Goal: Task Accomplishment & Management: Use online tool/utility

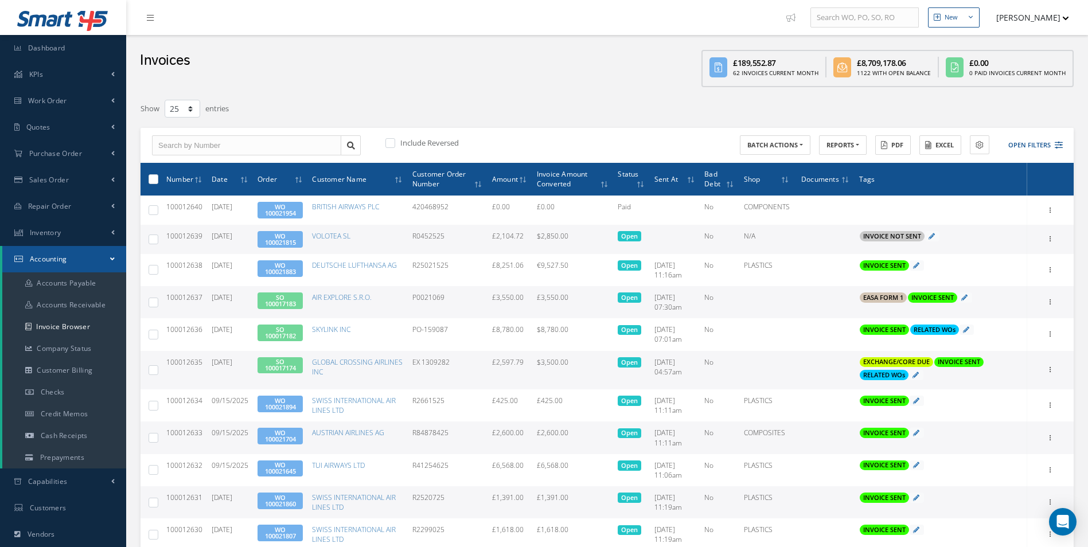
select select "25"
click at [78, 154] on span "Purchase Order" at bounding box center [55, 154] width 53 height 10
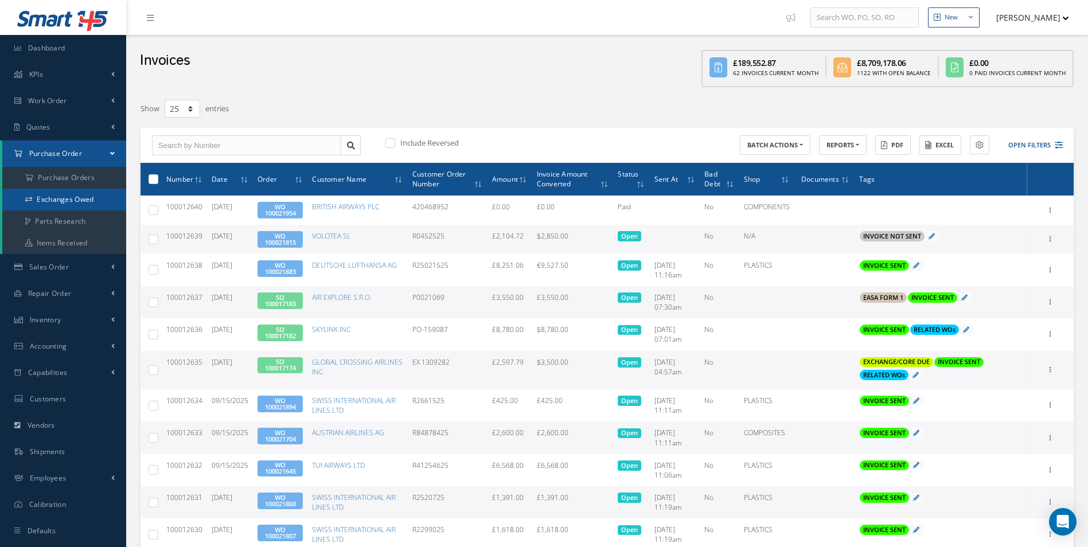
click at [66, 197] on link "Exchanges Owed" at bounding box center [64, 200] width 124 height 22
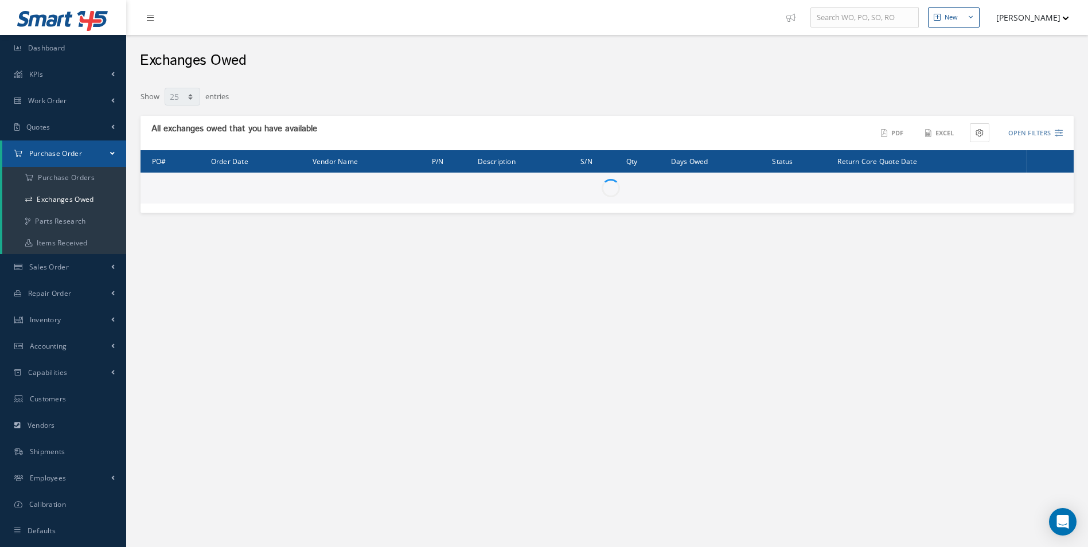
select select "25"
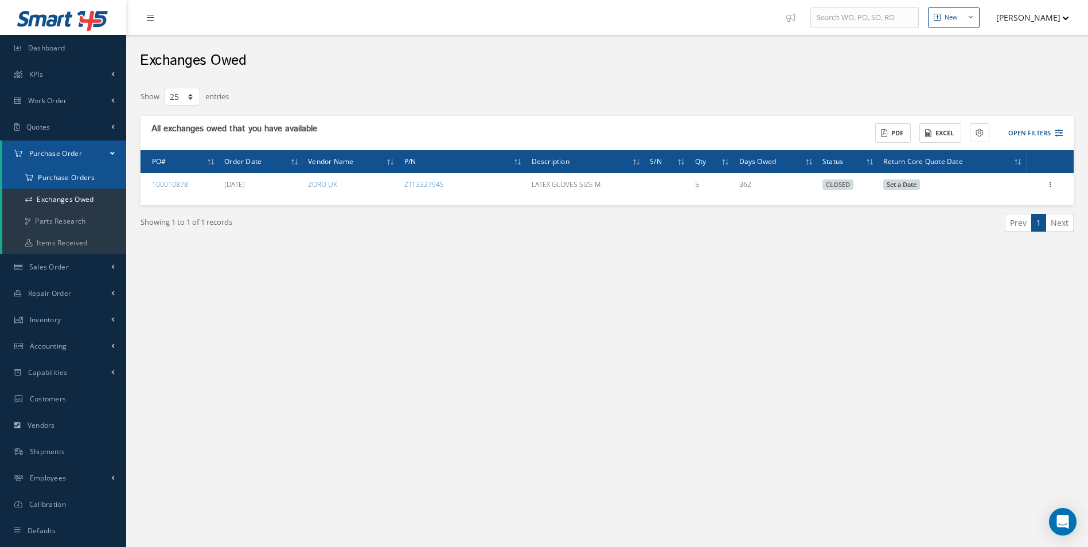
click at [73, 173] on a=1&status_id=2&status_id=3&status_id=5&collapsedFilters"] "Purchase Orders" at bounding box center [64, 178] width 124 height 22
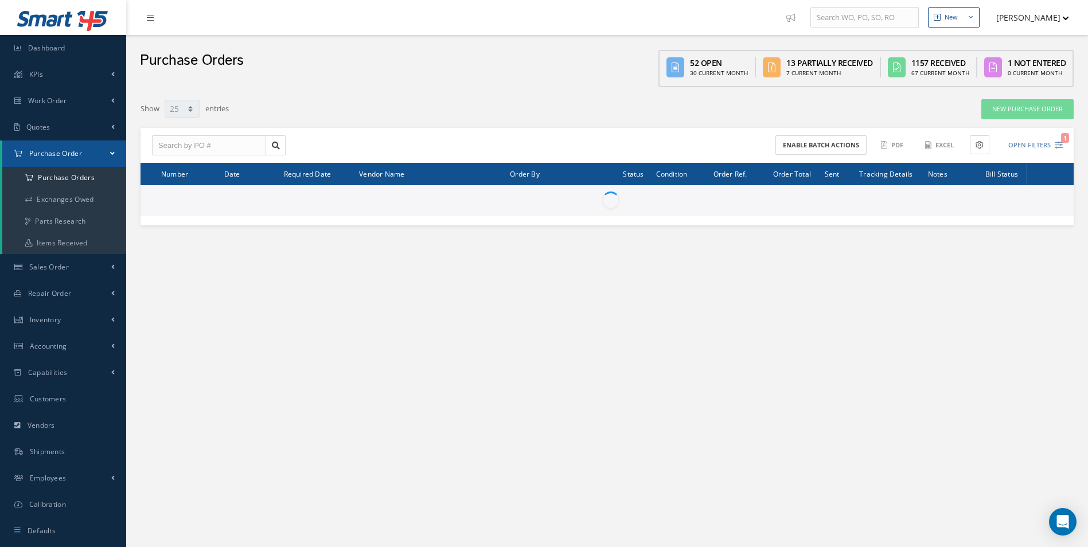
select select "25"
drag, startPoint x: 0, startPoint y: 0, endPoint x: 239, endPoint y: 149, distance: 281.9
click at [192, 151] on input "text" at bounding box center [209, 145] width 114 height 21
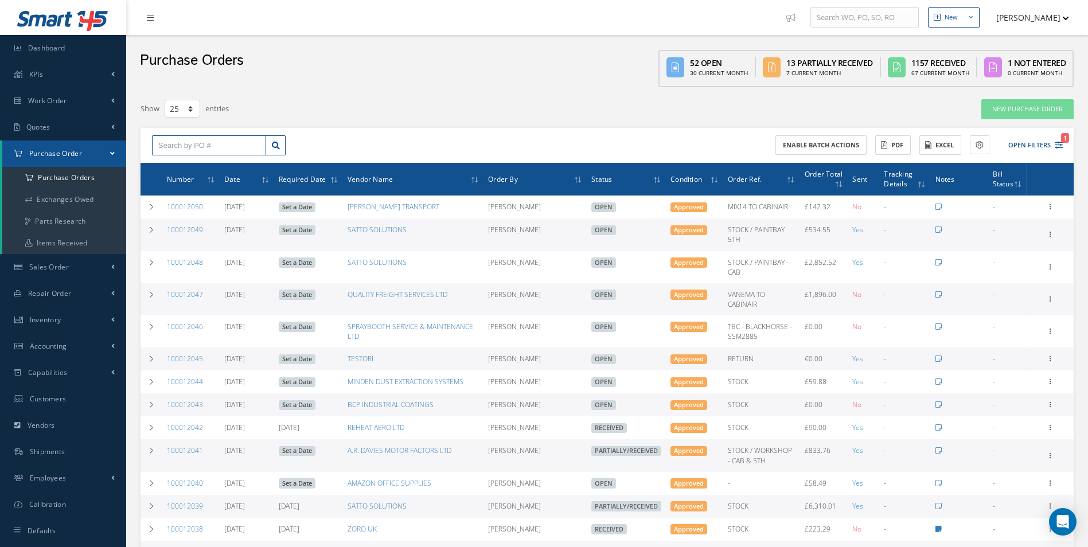
paste input "100012000"
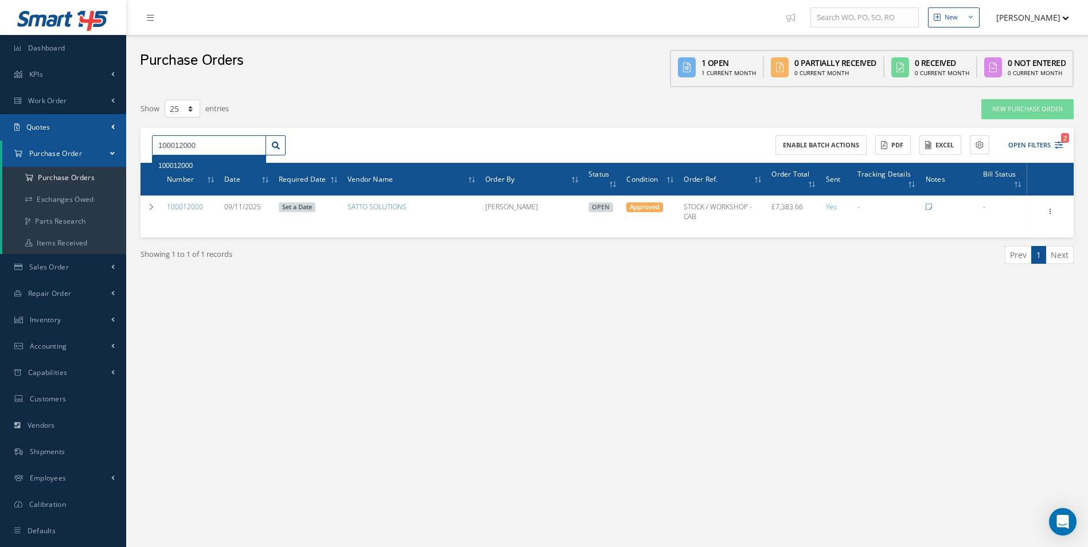
drag, startPoint x: 212, startPoint y: 143, endPoint x: 68, endPoint y: 139, distance: 144.7
click at [73, 137] on div "Smart 145 Dashboard KPIs Work Order Accounting Work Order Work Order Work Order…" at bounding box center [544, 285] width 1088 height 571
paste input "42"
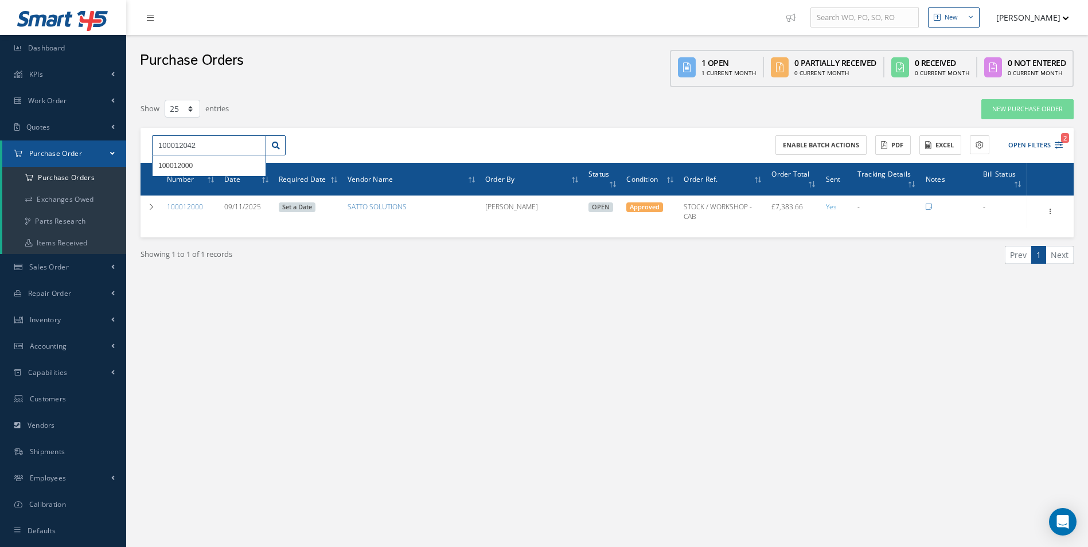
type input "100012042"
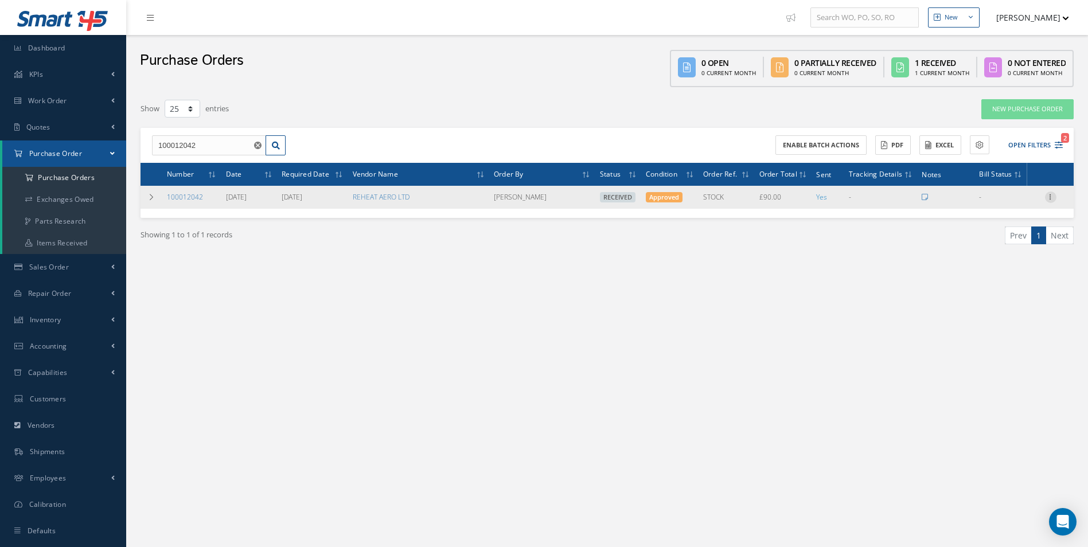
click at [1045, 195] on icon at bounding box center [1050, 196] width 11 height 9
click at [1001, 247] on link "Create Bill" at bounding box center [998, 249] width 91 height 15
type input "0.00"
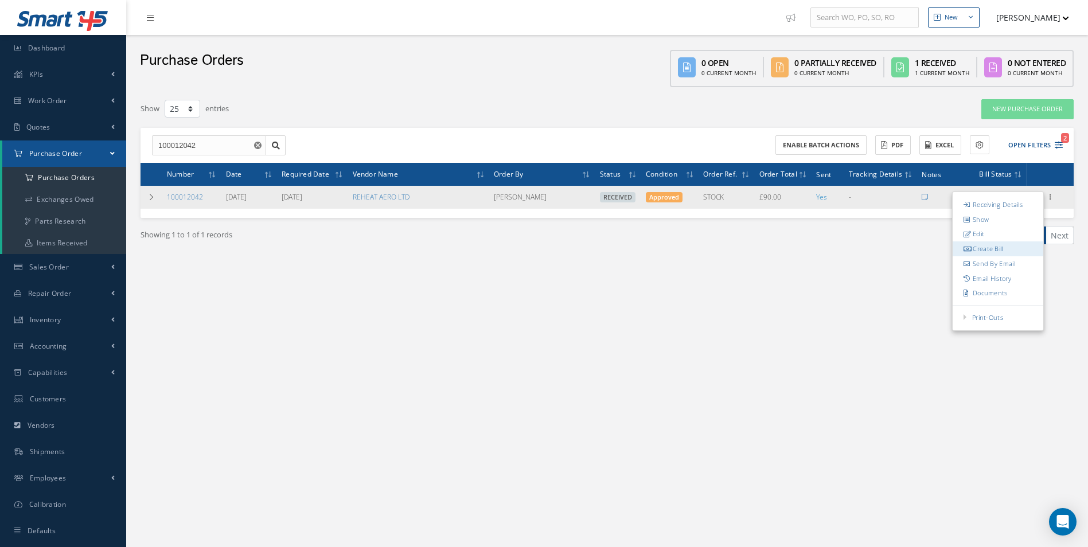
type input "0.00"
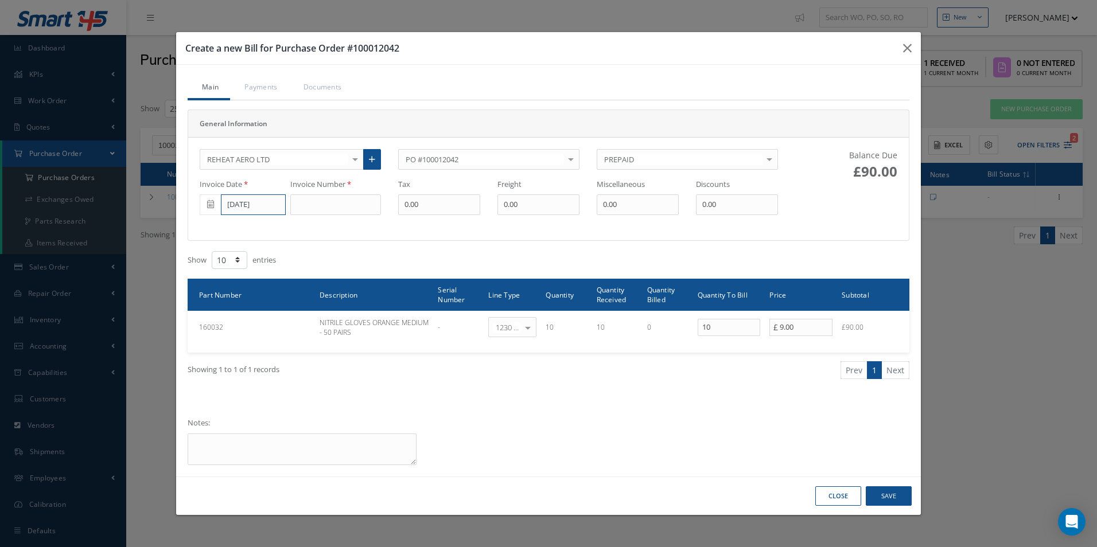
click at [247, 205] on input "[DATE]" at bounding box center [253, 205] width 65 height 21
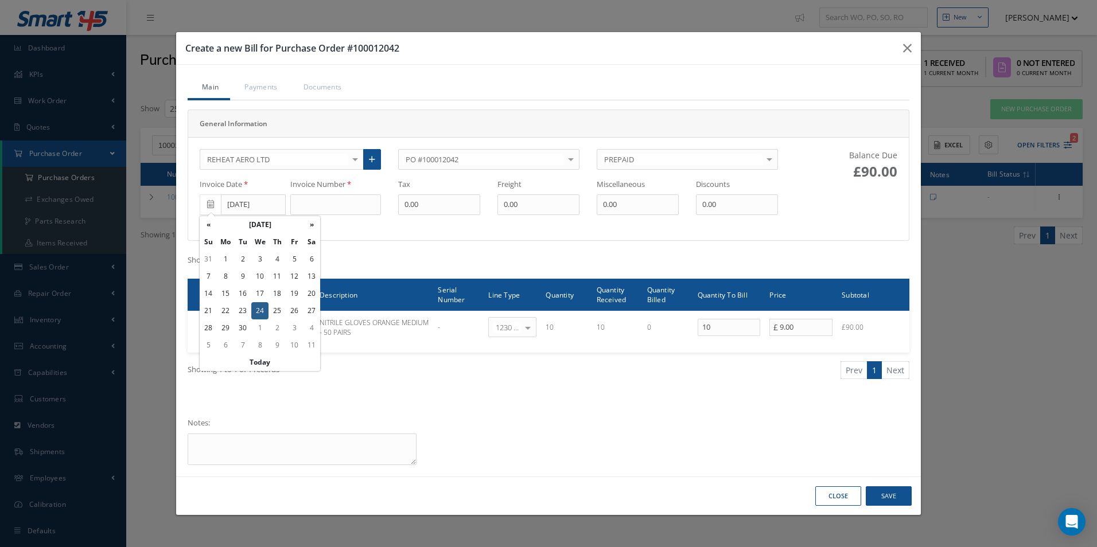
drag, startPoint x: 240, startPoint y: 308, endPoint x: 248, endPoint y: 302, distance: 10.2
click at [240, 309] on td "23" at bounding box center [242, 310] width 17 height 17
type input "[DATE]"
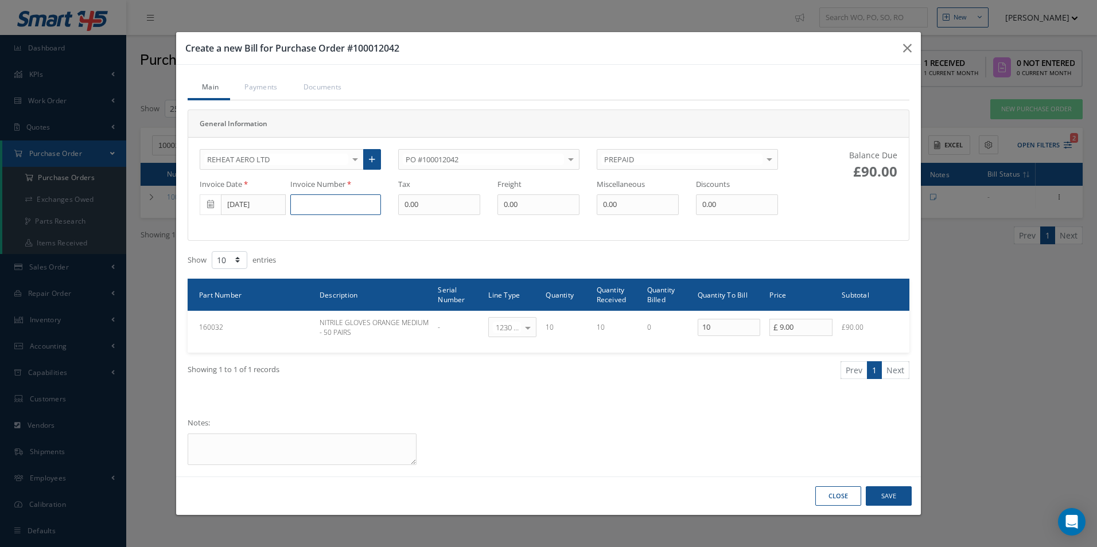
click at [313, 201] on input at bounding box center [335, 205] width 91 height 21
paste input "IN215654"
type input "IN215654"
click at [901, 499] on button "Save" at bounding box center [889, 497] width 46 height 20
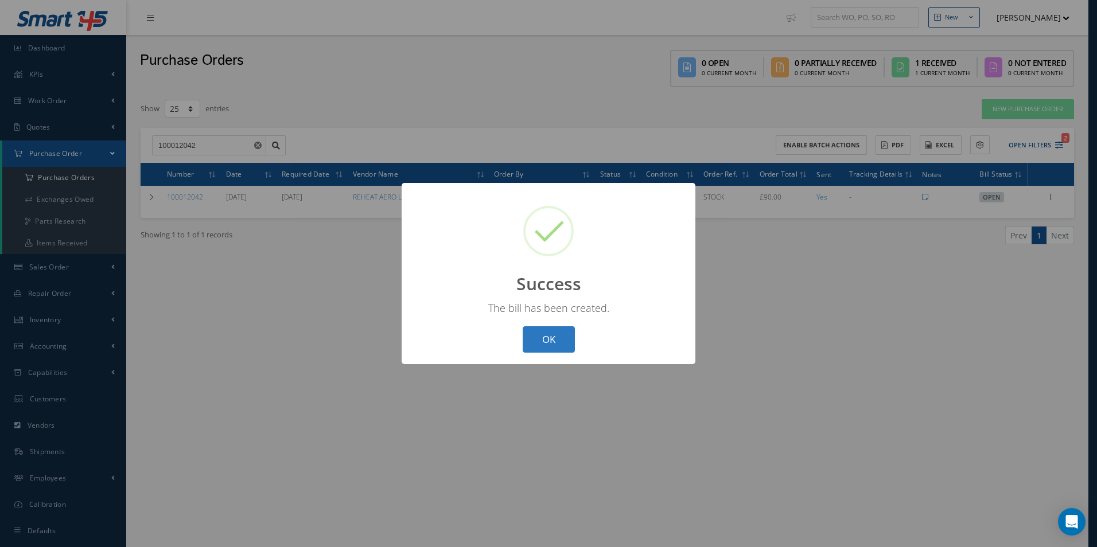
click at [546, 344] on button "OK" at bounding box center [549, 339] width 52 height 27
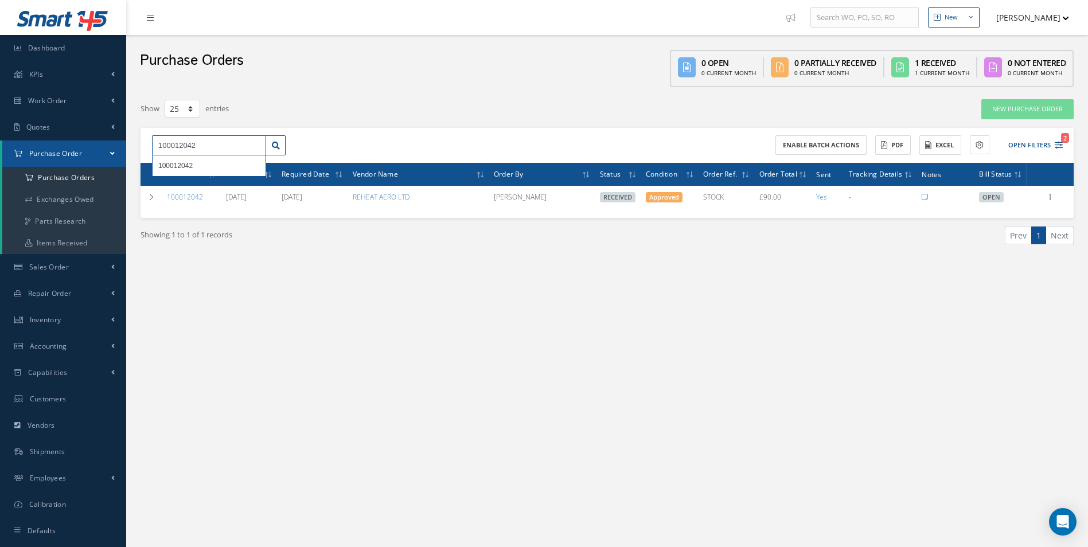
drag, startPoint x: 228, startPoint y: 142, endPoint x: 22, endPoint y: 142, distance: 206.0
click at [22, 142] on div "Smart 145 Dashboard KPIs Work Order Accounting Work Order Work Order Work Order…" at bounding box center [544, 285] width 1088 height 571
paste input "38"
type input "100012038"
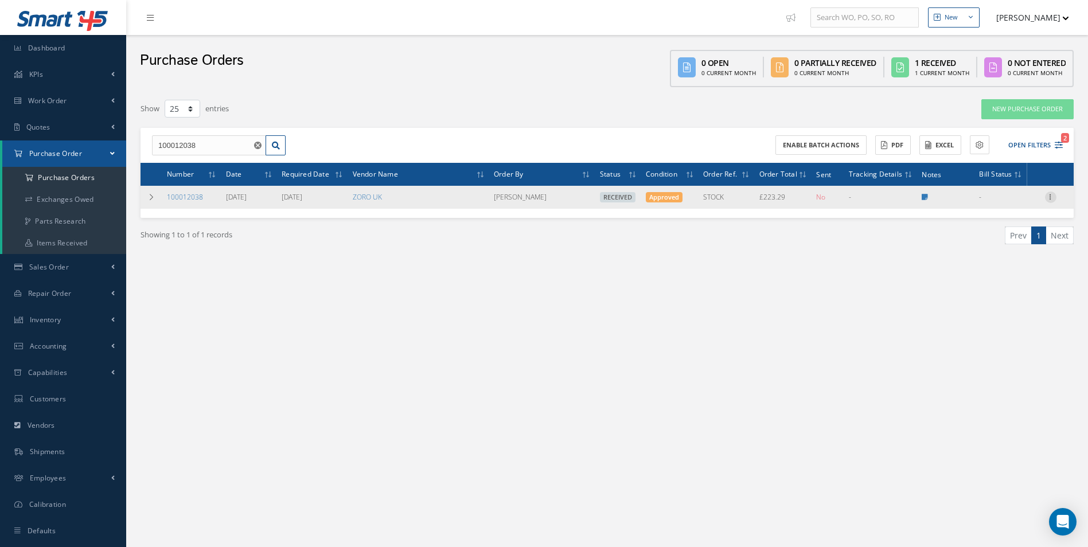
click at [1049, 195] on icon at bounding box center [1050, 196] width 11 height 9
click at [996, 251] on link "Create Bill" at bounding box center [998, 249] width 91 height 15
type input "37.17"
type input "0.00"
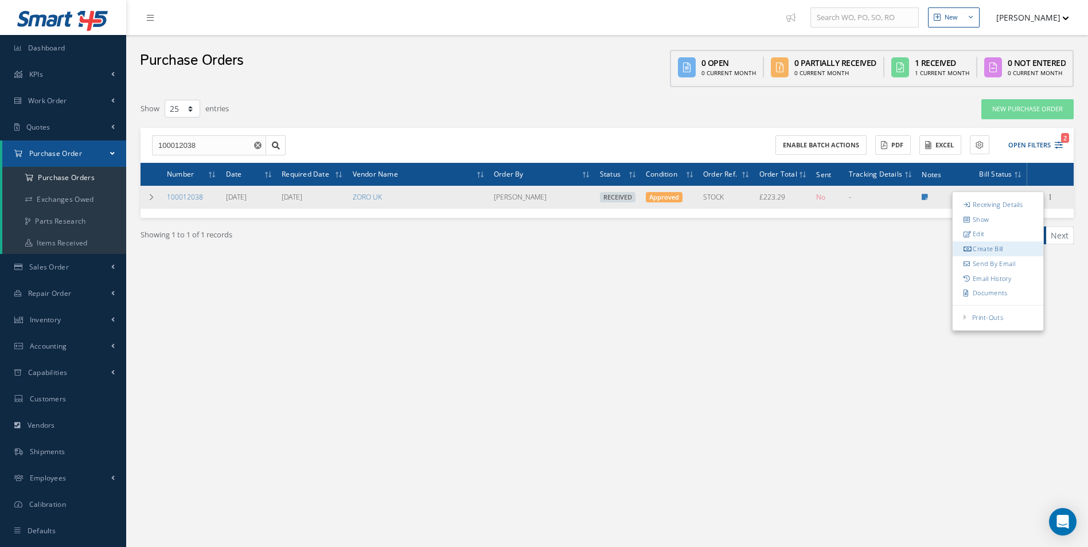
type input "0.00"
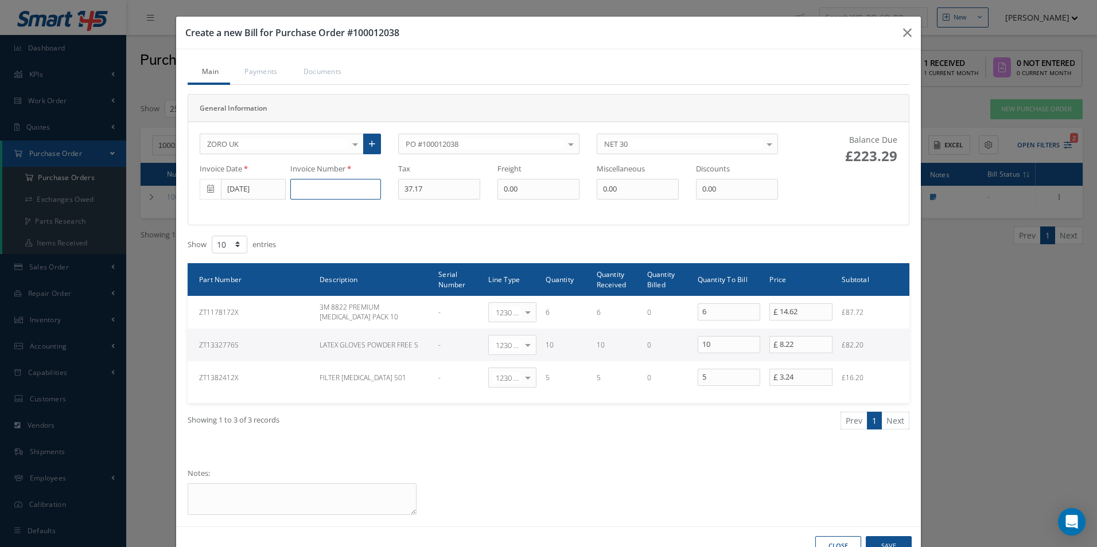
click at [346, 184] on input at bounding box center [335, 189] width 91 height 21
paste input "162123801"
type input "162123801"
type input "20.78"
drag, startPoint x: 721, startPoint y: 340, endPoint x: 624, endPoint y: 343, distance: 97.0
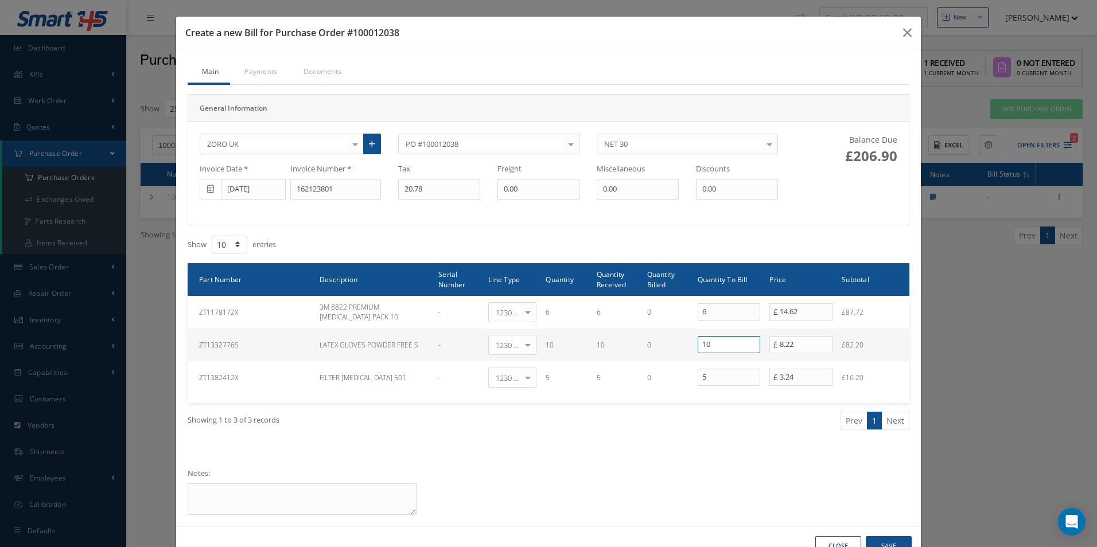
click at [631, 343] on tr "ZT1332776S LATEX GLOVES POWDER FREE S - 1230 | Inventory - Misc. Workshop Items…" at bounding box center [549, 345] width 722 height 33
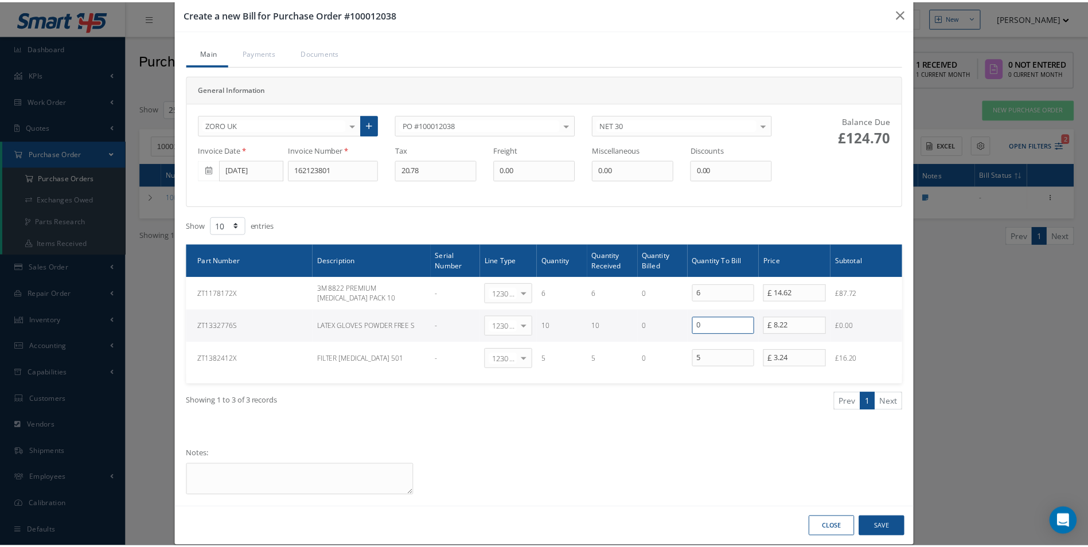
scroll to position [35, 0]
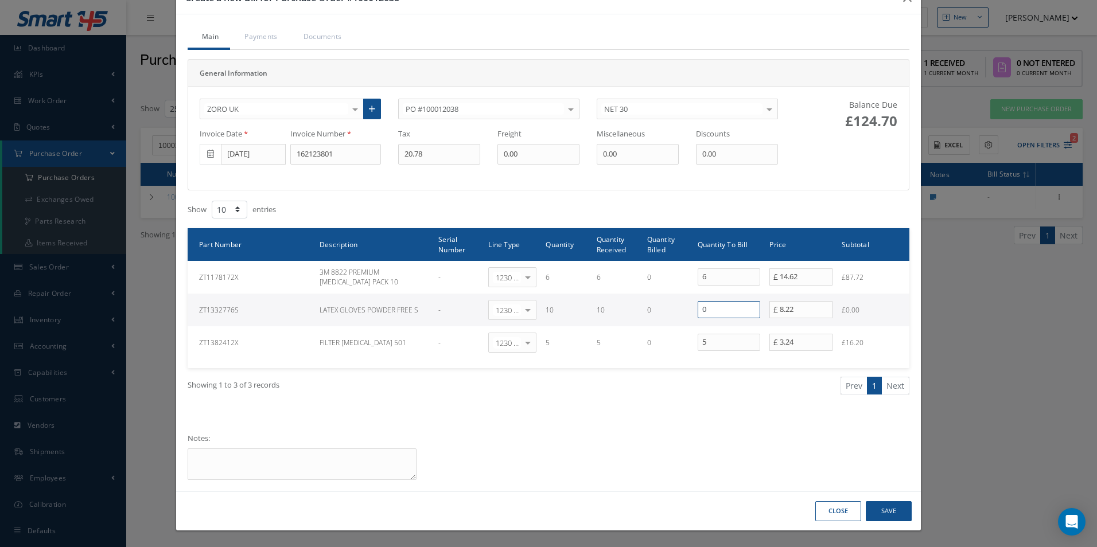
type input "0"
click at [884, 515] on button "Save" at bounding box center [889, 511] width 46 height 20
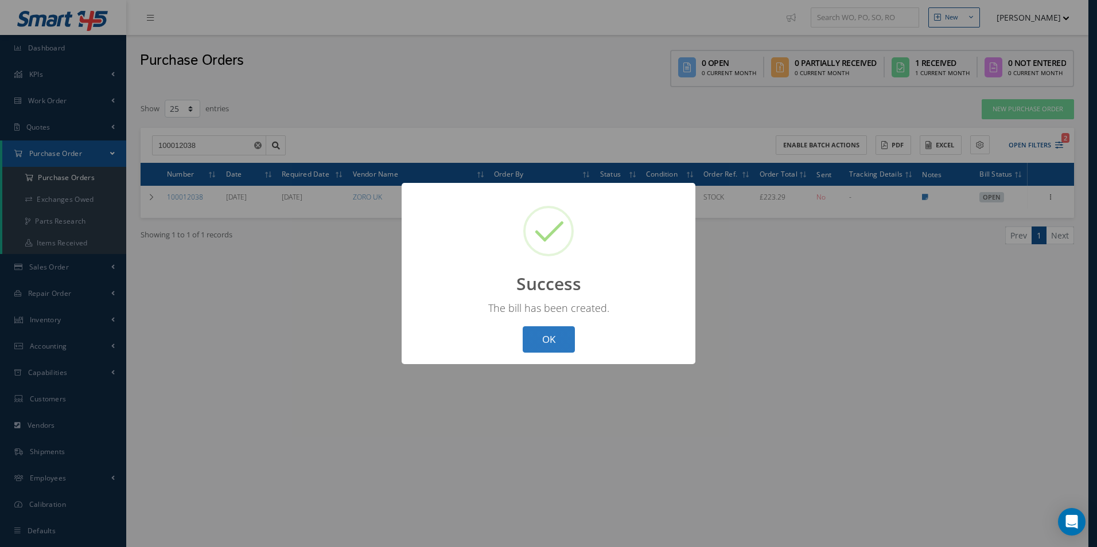
click at [565, 342] on button "OK" at bounding box center [549, 339] width 52 height 27
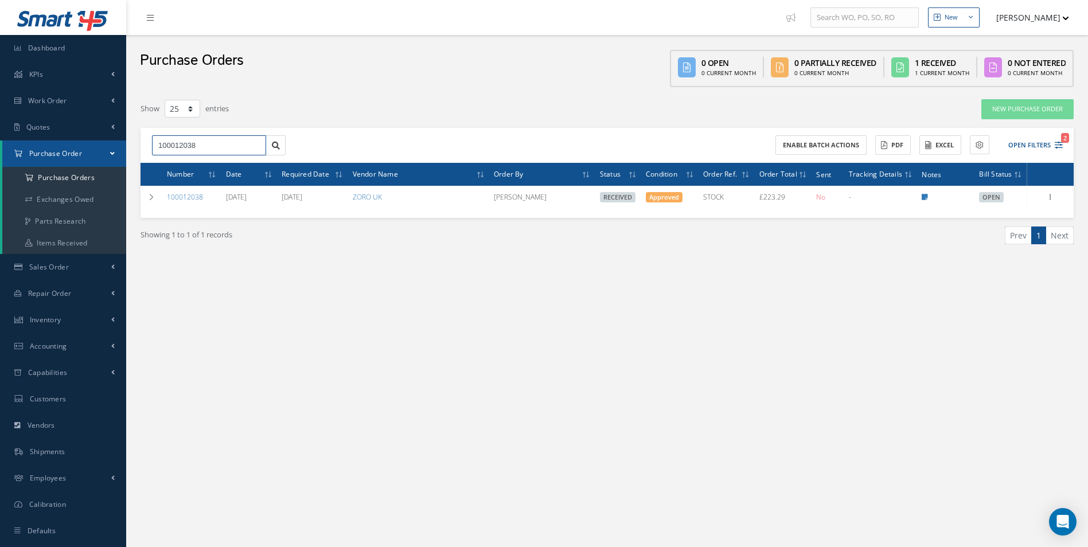
drag, startPoint x: 205, startPoint y: 145, endPoint x: 92, endPoint y: 145, distance: 113.0
click at [92, 145] on div "Smart 145 Dashboard KPIs Work Order Accounting Work Order Work Order Work Order…" at bounding box center [544, 285] width 1088 height 571
paste input "21"
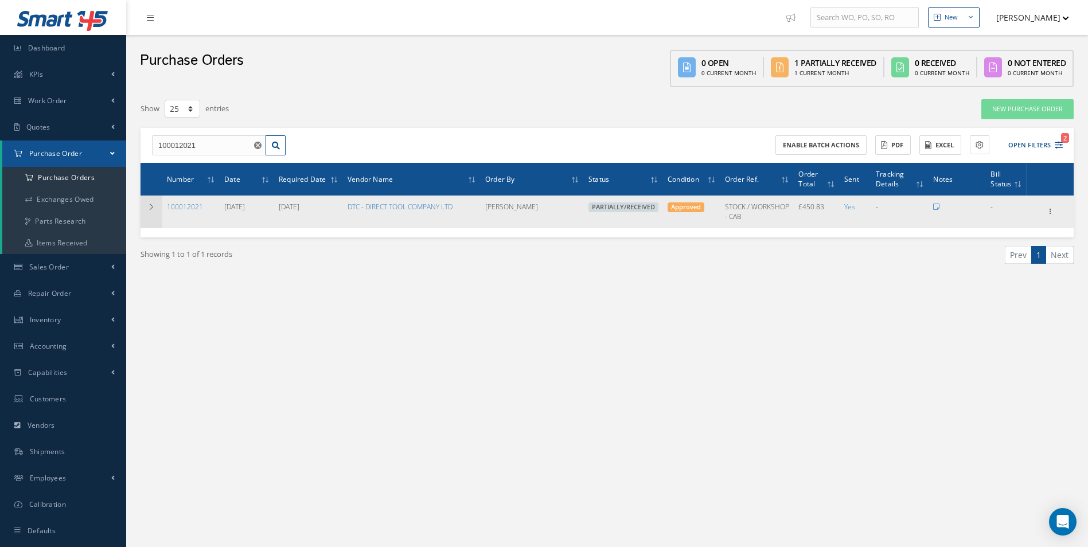
click at [157, 215] on td at bounding box center [152, 212] width 22 height 32
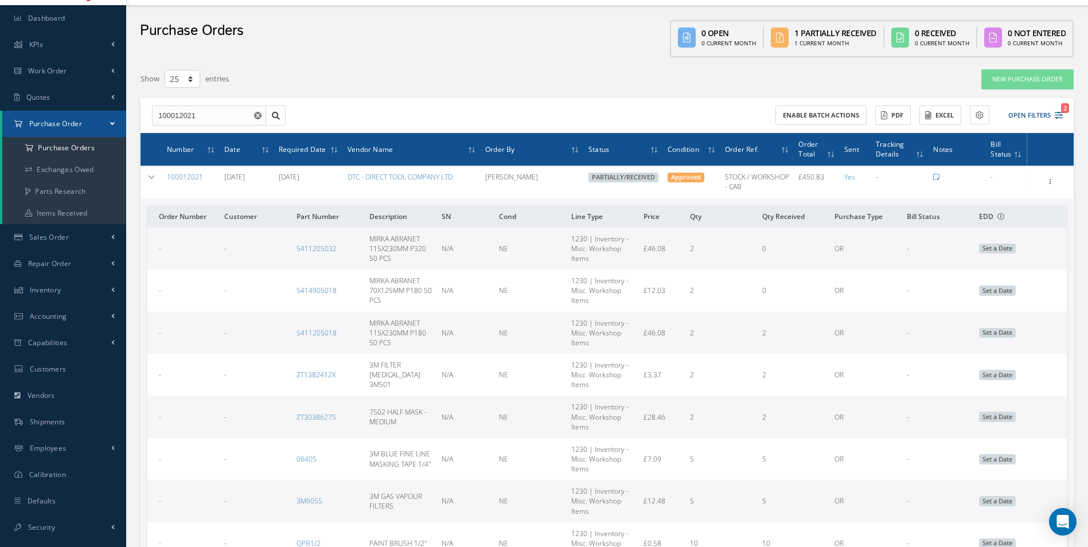
scroll to position [57, 0]
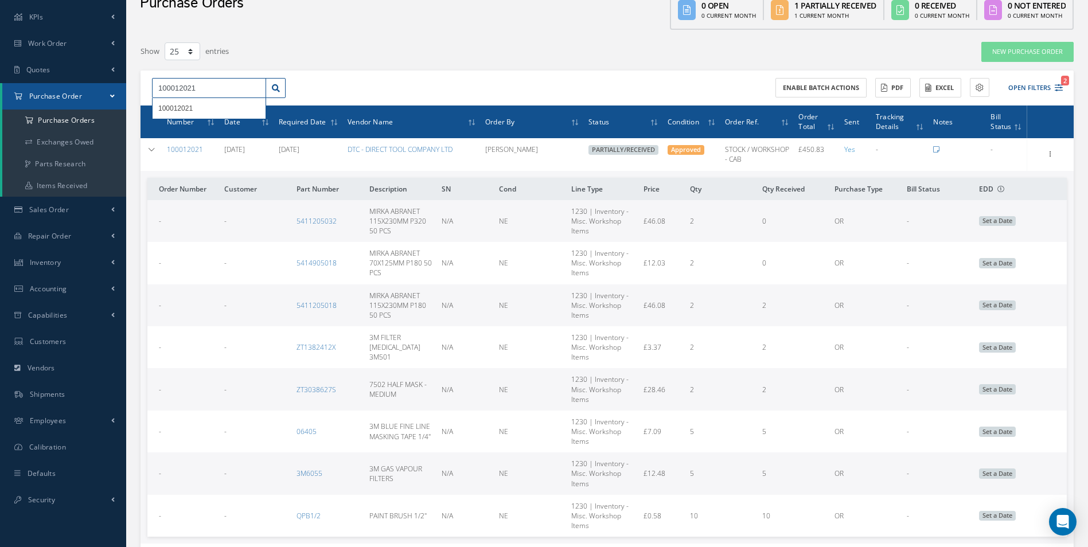
drag, startPoint x: 203, startPoint y: 80, endPoint x: 80, endPoint y: 92, distance: 123.9
click at [80, 92] on div "Smart 145 Dashboard KPIs Work Order Accounting Work Order Work Order Work Order…" at bounding box center [544, 287] width 1088 height 689
paste input "4"
type input "100012041"
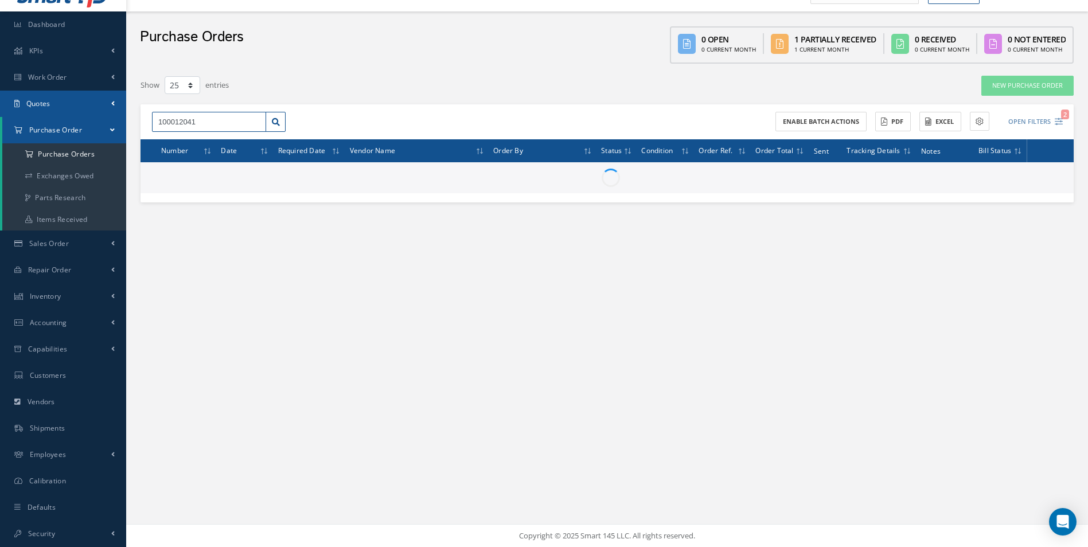
scroll to position [57, 0]
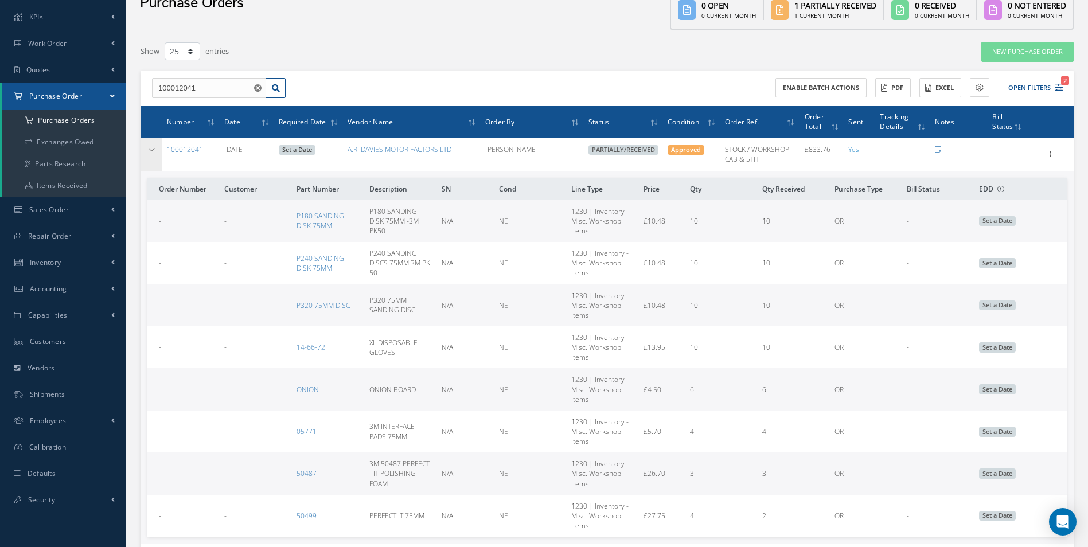
click at [153, 147] on icon at bounding box center [151, 149] width 8 height 7
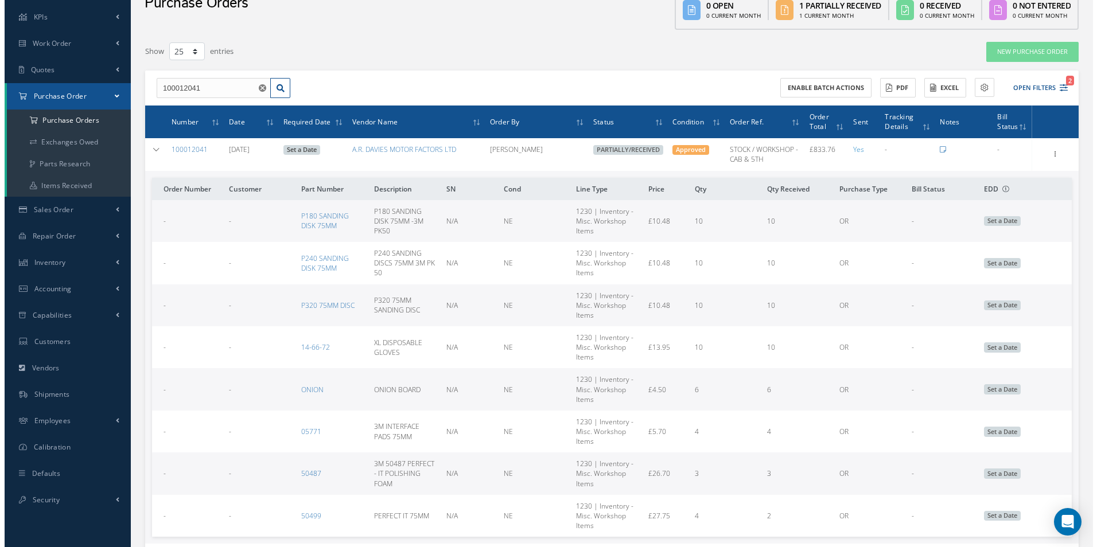
scroll to position [24, 0]
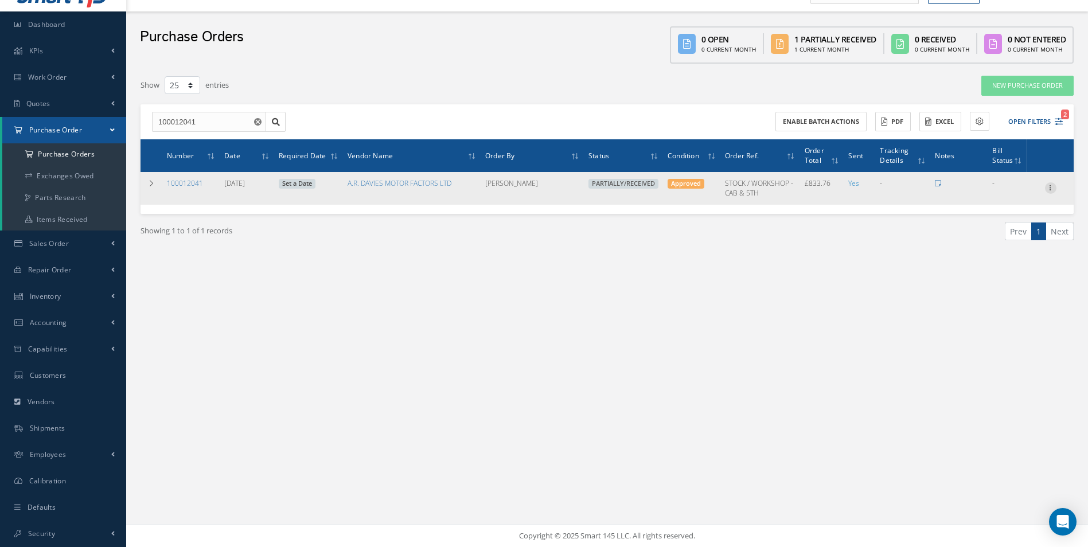
click at [1048, 189] on icon at bounding box center [1050, 186] width 11 height 9
click at [1015, 247] on link "Send By Email" at bounding box center [998, 254] width 91 height 15
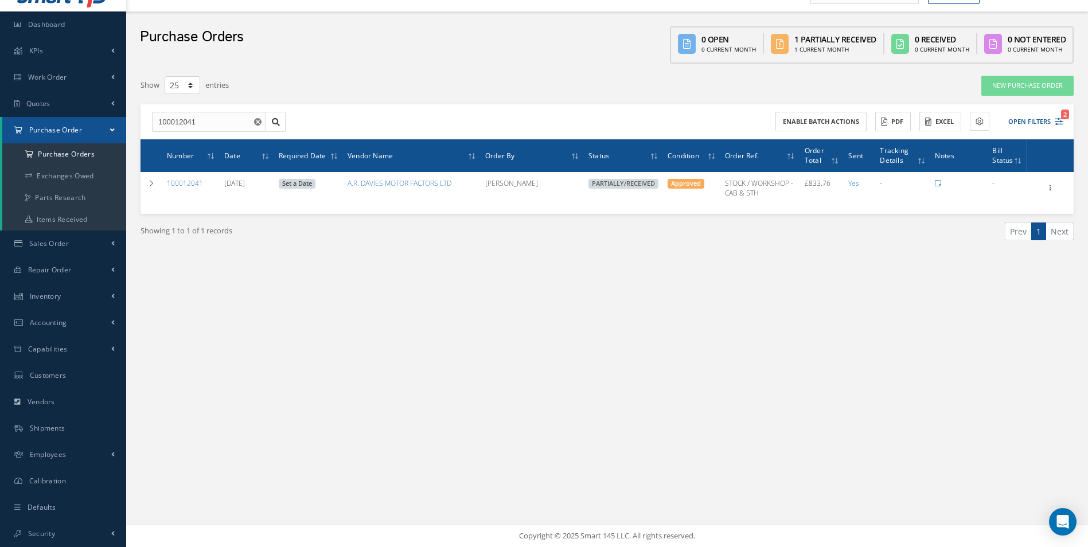
type input "Reports from Purchase Order #100012041"
type textarea "Hiya, Please find Attached, our Purchase Order #100012041. If you have any ques…"
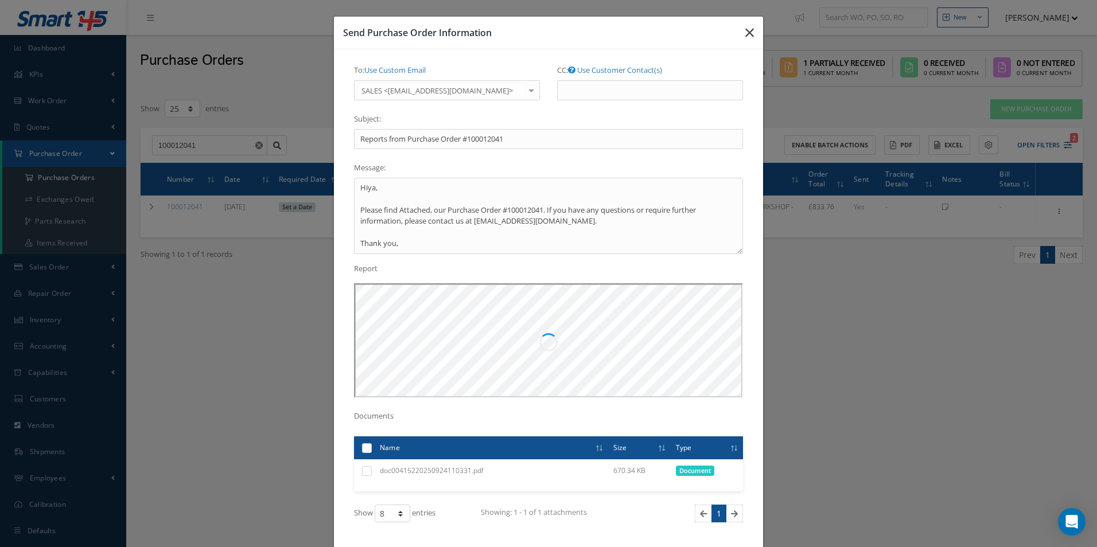
scroll to position [0, 0]
click at [745, 36] on icon "button" at bounding box center [749, 33] width 9 height 14
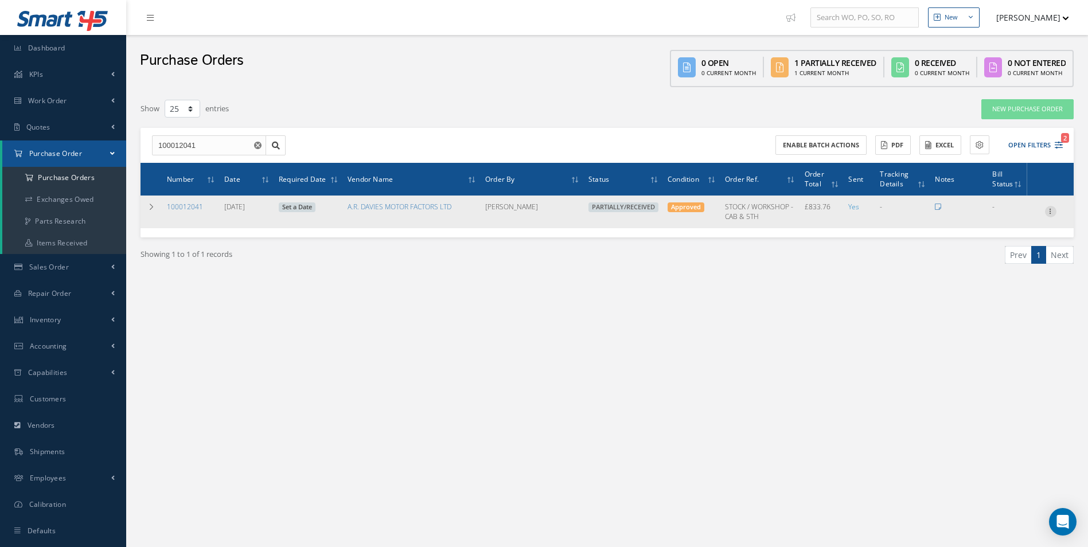
click at [1054, 208] on icon at bounding box center [1050, 210] width 11 height 9
click at [999, 262] on link "Create Bill" at bounding box center [998, 263] width 91 height 15
type input "138.96"
type input "0.00"
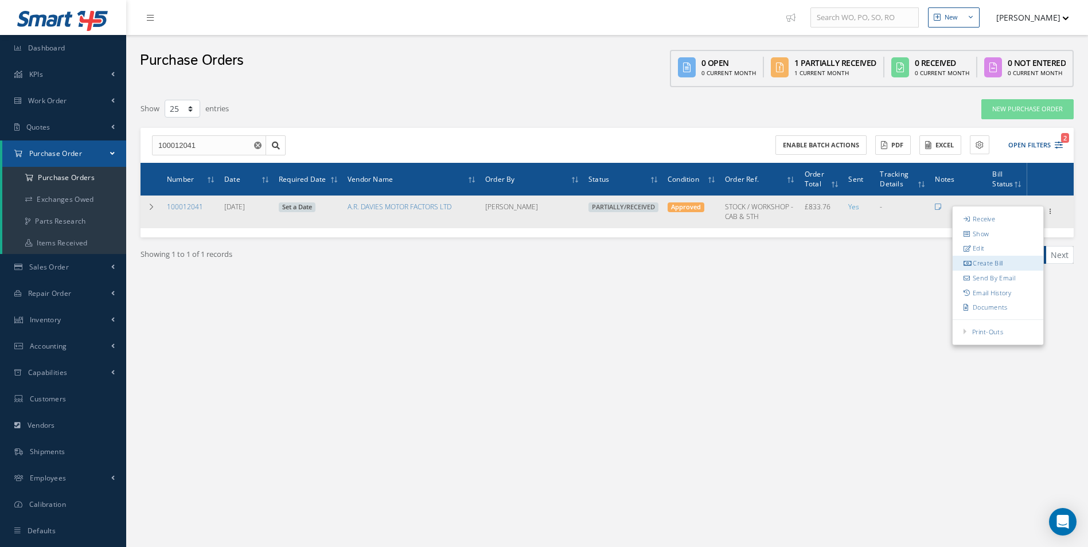
type input "0.00"
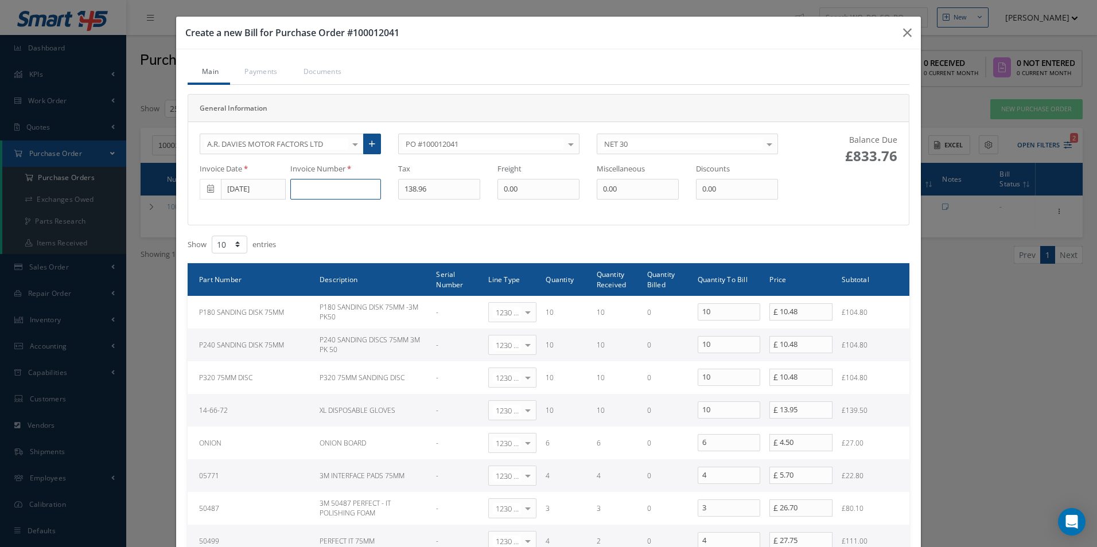
click at [355, 193] on input at bounding box center [335, 189] width 91 height 21
paste input "DS508194"
type input "DS508194"
click at [421, 229] on div "General Information A.R. DAVIES MOTOR FACTORS LTD 365 AEROSPACE 4 CYTE UK LTD 5…" at bounding box center [549, 386] width 722 height 585
drag, startPoint x: 435, startPoint y: 188, endPoint x: 163, endPoint y: 146, distance: 275.1
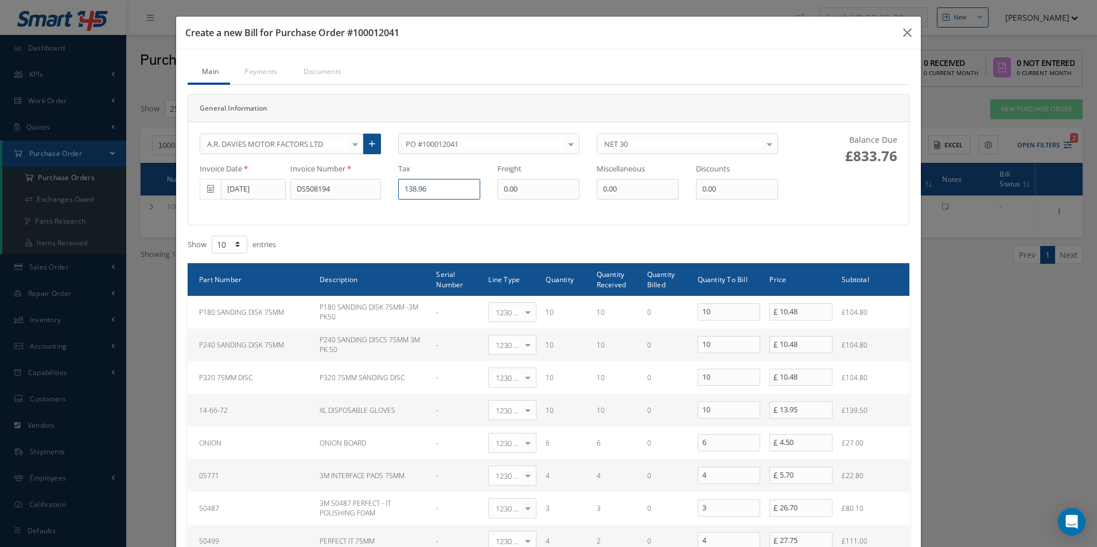
click at [168, 150] on div "Create a new Bill for Purchase Order #100012041 Main Payments Documents General…" at bounding box center [548, 273] width 1097 height 547
type input "132.98"
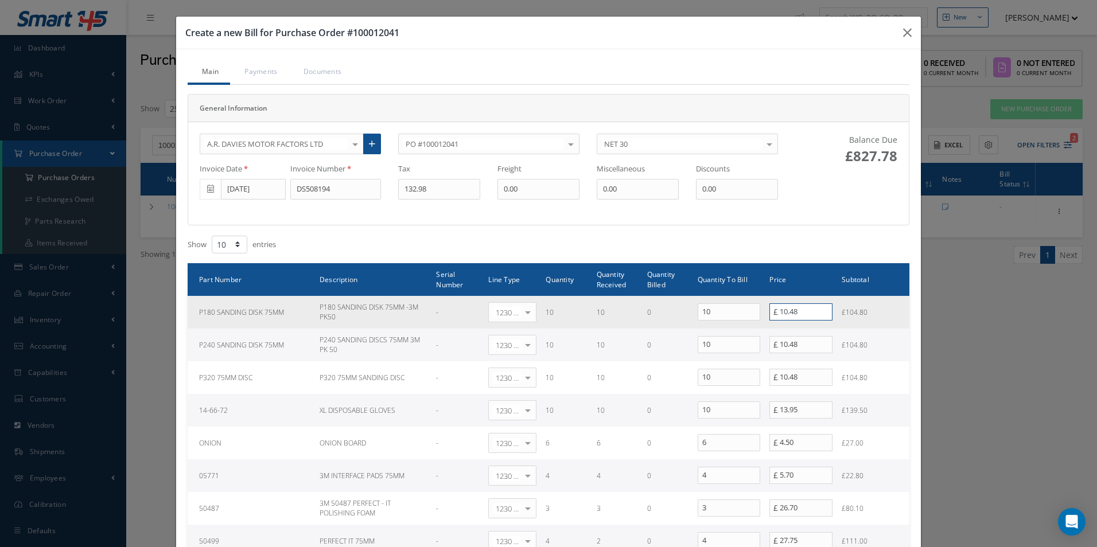
drag, startPoint x: 774, startPoint y: 314, endPoint x: 552, endPoint y: 324, distance: 222.3
click at [644, 316] on tr "P180 SANDING DISK 75MM P180 SANDING DISK 75MM -3M PK50 - 1230 | Inventory - Mis…" at bounding box center [549, 312] width 722 height 33
type input "11.12"
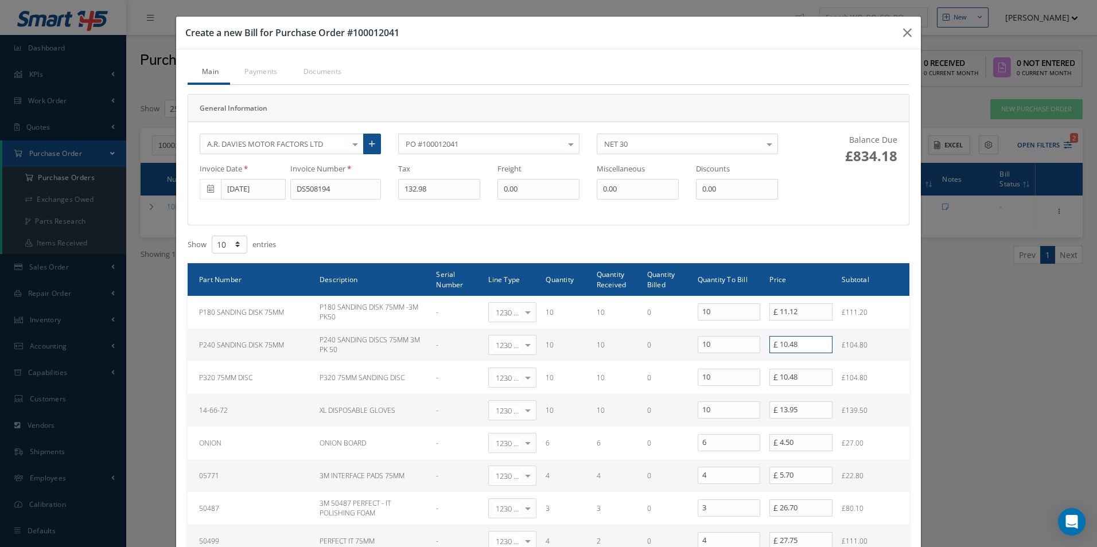
drag, startPoint x: 813, startPoint y: 349, endPoint x: 476, endPoint y: 341, distance: 336.9
click at [481, 341] on tr "P240 SANDING DISK 75MM P240 SANDING DISCS 75MM 3M PK 50 - 1230 | Inventory - Mi…" at bounding box center [549, 345] width 722 height 33
type input "11.12"
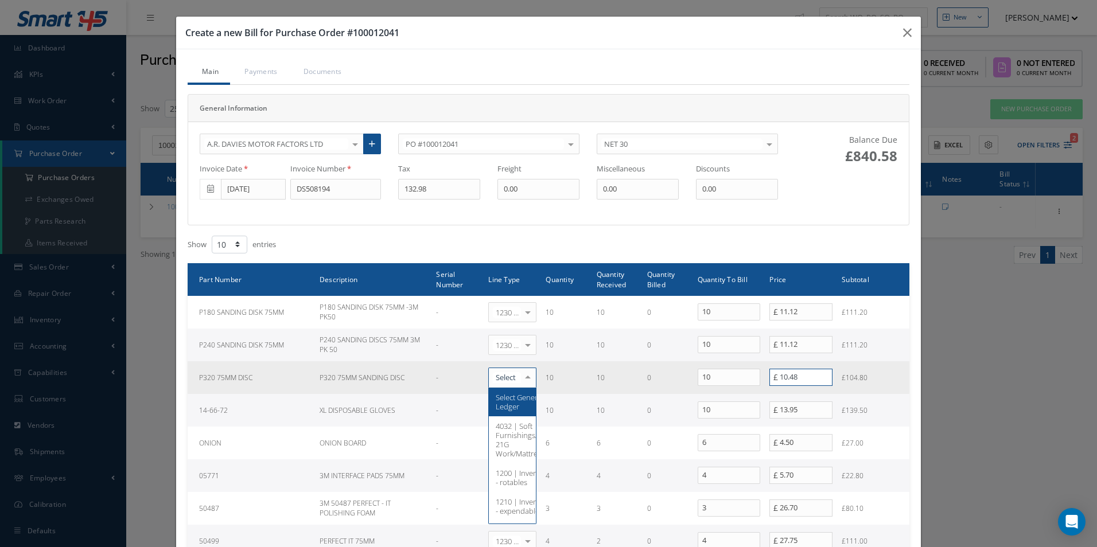
drag, startPoint x: 821, startPoint y: 377, endPoint x: 590, endPoint y: 375, distance: 230.7
click at [597, 374] on tr "P320 75MM DISC P320 75MM SANDING DISC - Select General Ledger 4032 | Soft Furni…" at bounding box center [549, 377] width 722 height 33
type input "11.12"
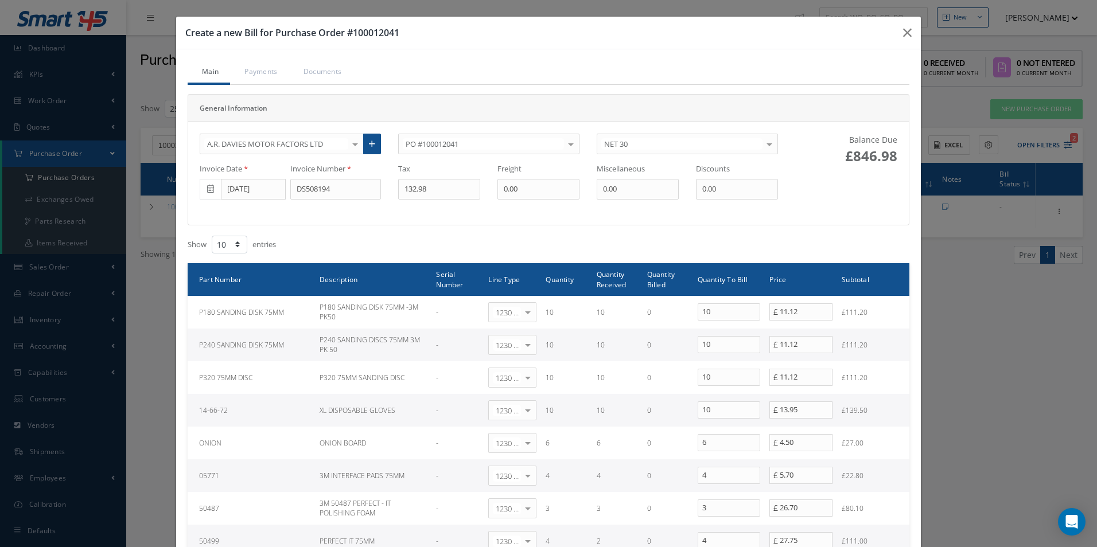
click at [905, 374] on div "Main Payments Documents General Information A.R. DAVIES MOTOR FACTORS LTD 365 A…" at bounding box center [548, 369] width 745 height 641
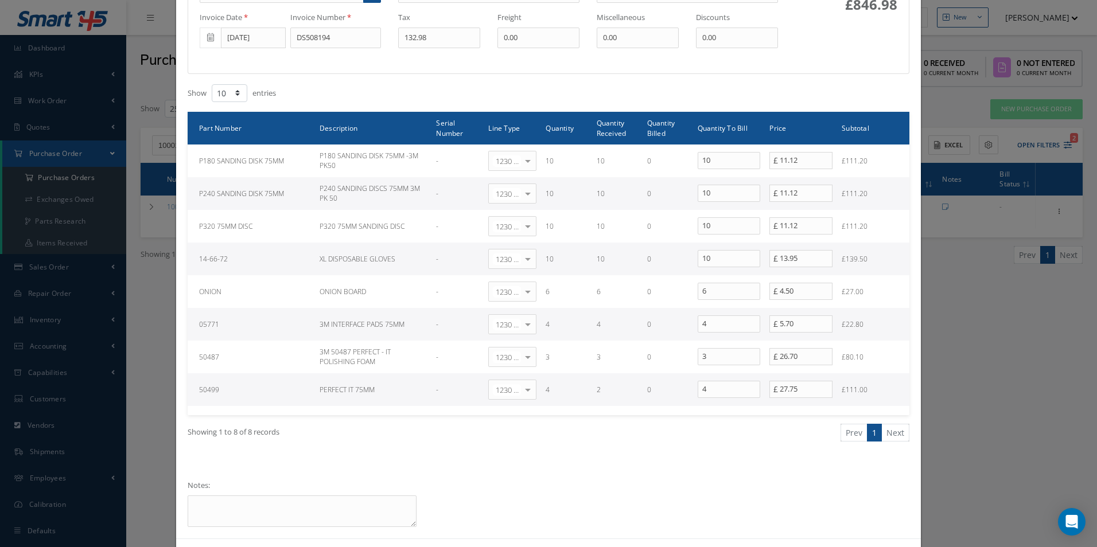
scroll to position [172, 0]
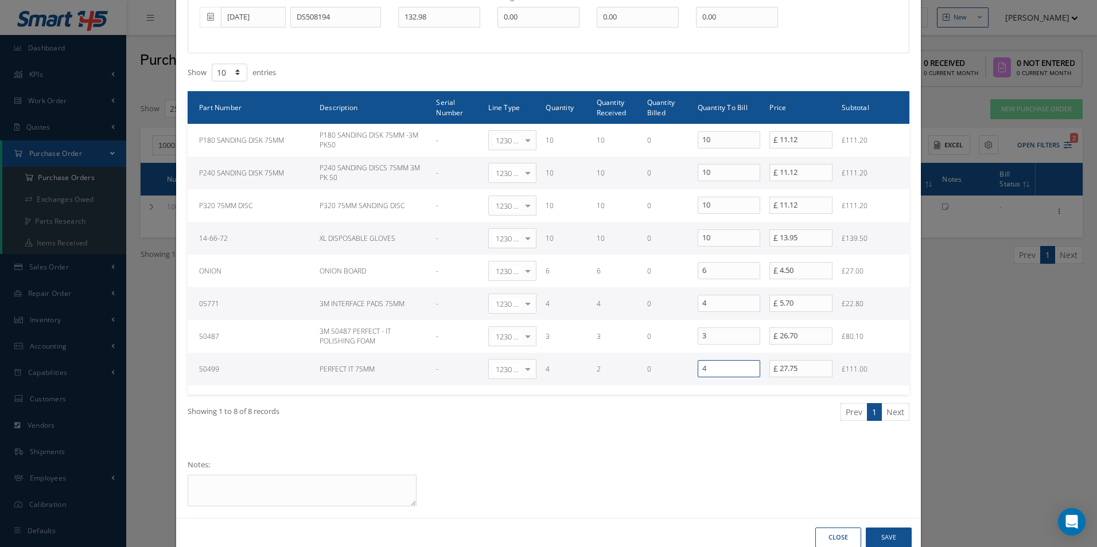
drag, startPoint x: 717, startPoint y: 369, endPoint x: 632, endPoint y: 369, distance: 84.3
click at [643, 369] on tr "50499 PERFECT IT 75MM - 1230 | Inventory - Misc. Workshop Items Select General …" at bounding box center [549, 369] width 722 height 33
type input "2"
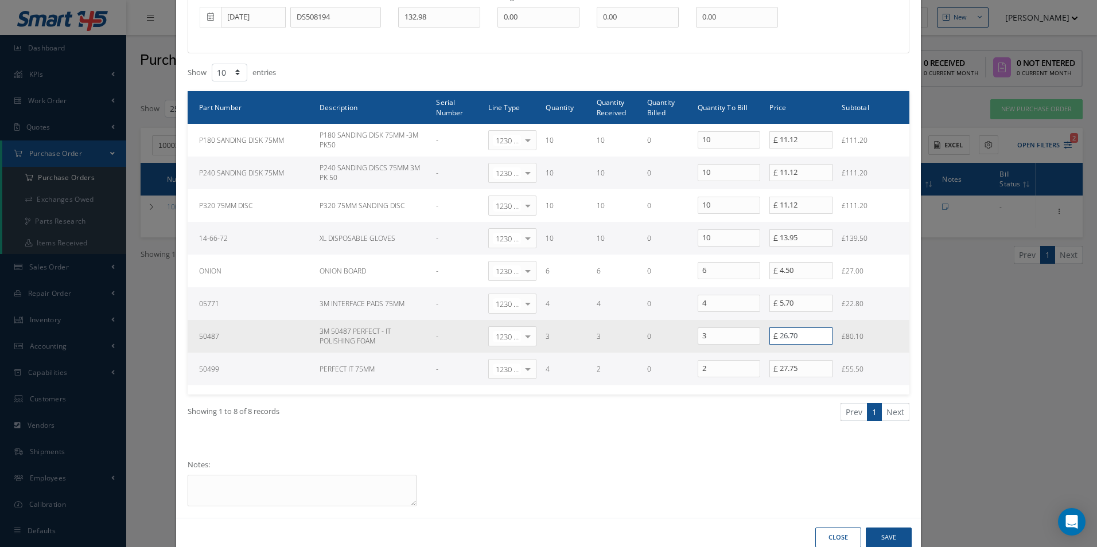
click at [628, 329] on tr "50487 3M 50487 PERFECT - IT POLISHING FOAM - 1230 | Inventory - Misc. Workshop …" at bounding box center [549, 336] width 722 height 33
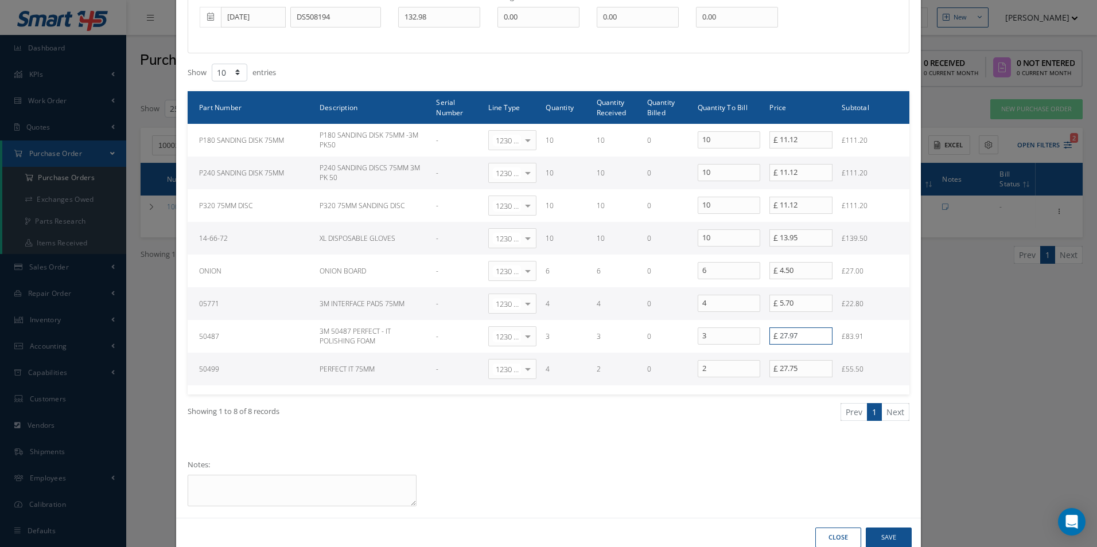
type input "27.97"
drag, startPoint x: 814, startPoint y: 368, endPoint x: 560, endPoint y: 383, distance: 254.6
click at [600, 380] on tr "50499 PERFECT IT 75MM - 1230 | Inventory - Misc. Workshop Items Select General …" at bounding box center [549, 369] width 722 height 33
type input "29.04"
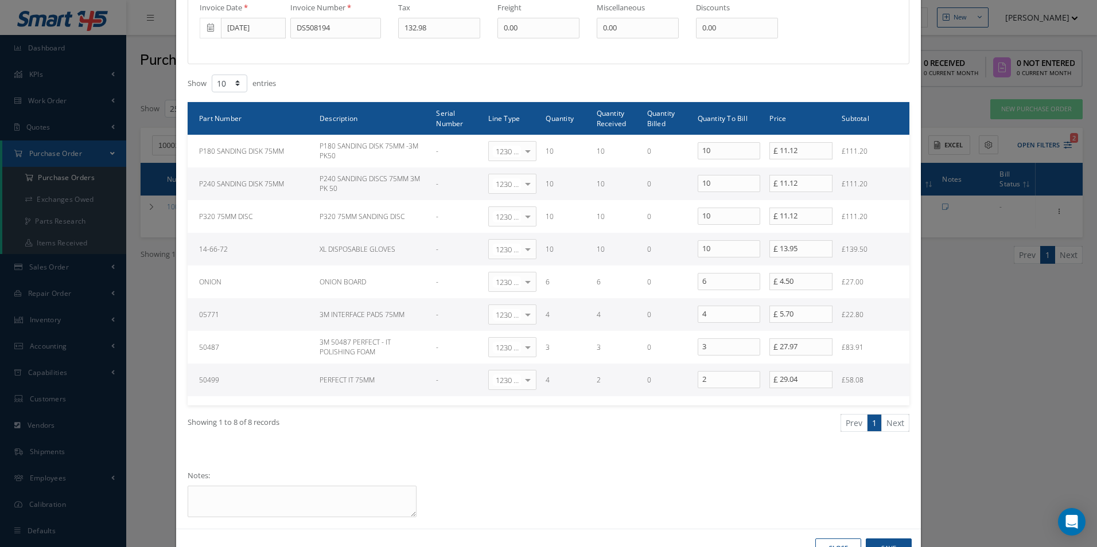
scroll to position [199, 0]
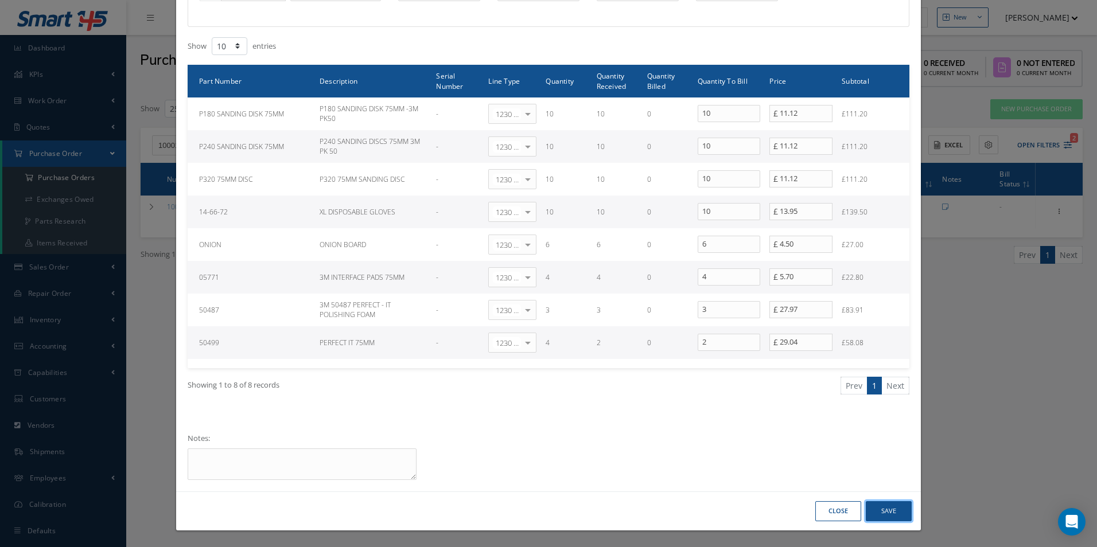
click at [888, 503] on button "Save" at bounding box center [889, 511] width 46 height 20
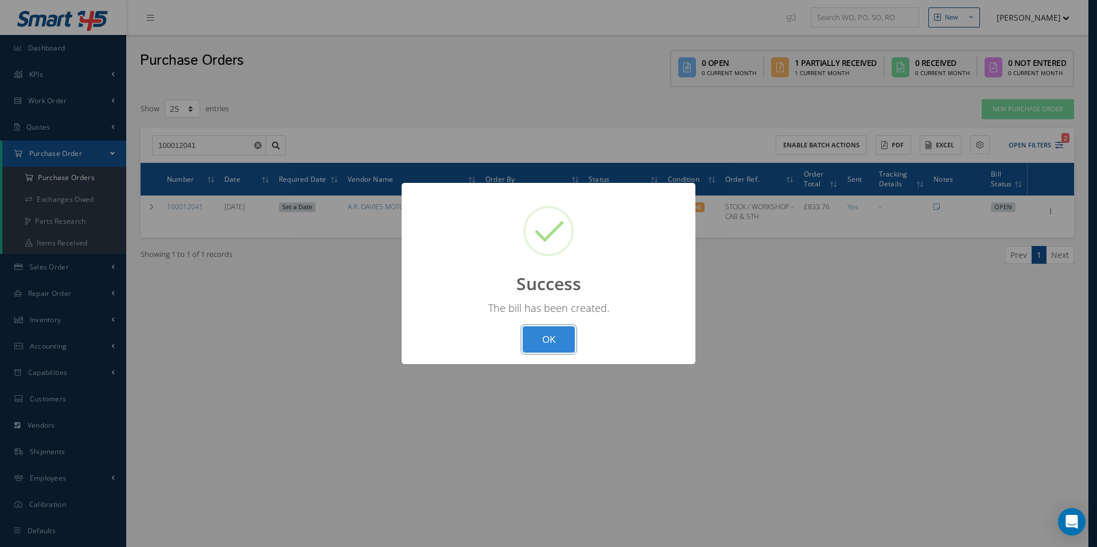
drag, startPoint x: 561, startPoint y: 341, endPoint x: 1092, endPoint y: 311, distance: 531.6
click at [564, 340] on button "OK" at bounding box center [549, 339] width 52 height 27
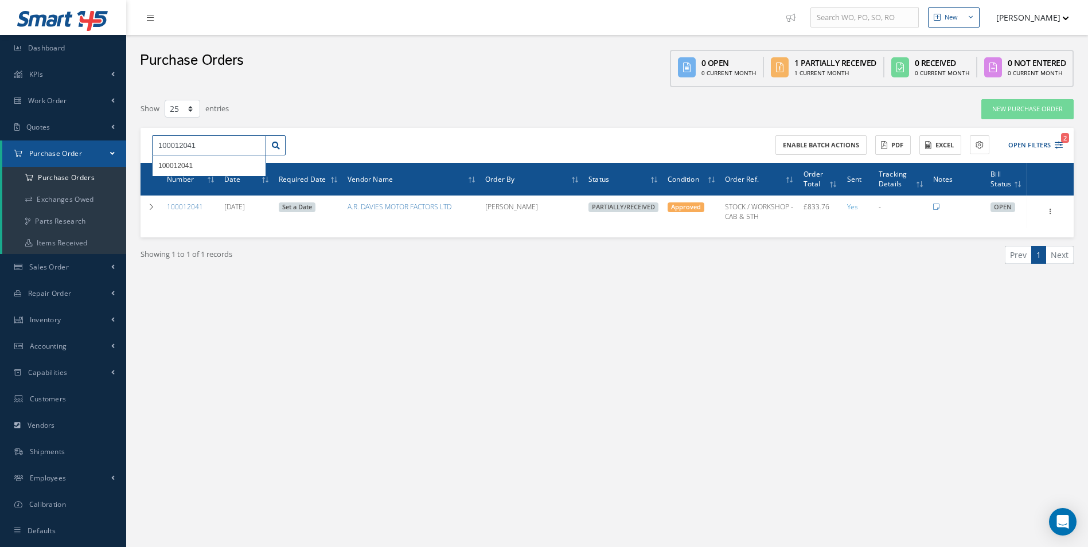
drag, startPoint x: 222, startPoint y: 140, endPoint x: 114, endPoint y: 144, distance: 108.5
click at [114, 144] on div "Smart 145 Dashboard KPIs Work Order Accounting Work Order Work Order Work Order…" at bounding box center [544, 285] width 1088 height 571
paste input "33"
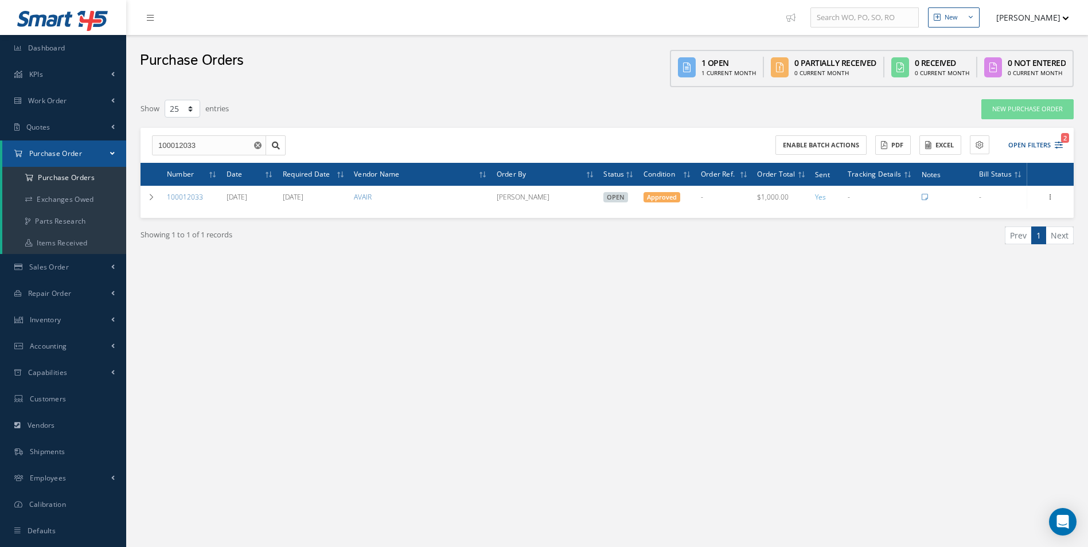
drag, startPoint x: 821, startPoint y: 111, endPoint x: 608, endPoint y: 116, distance: 213.5
click at [821, 111] on div "New Purchase Order" at bounding box center [885, 109] width 396 height 21
drag, startPoint x: 200, startPoint y: 153, endPoint x: 85, endPoint y: 158, distance: 115.4
click at [85, 158] on div "Smart 145 Dashboard KPIs Work Order Accounting Work Order Work Order Work Order…" at bounding box center [544, 285] width 1088 height 571
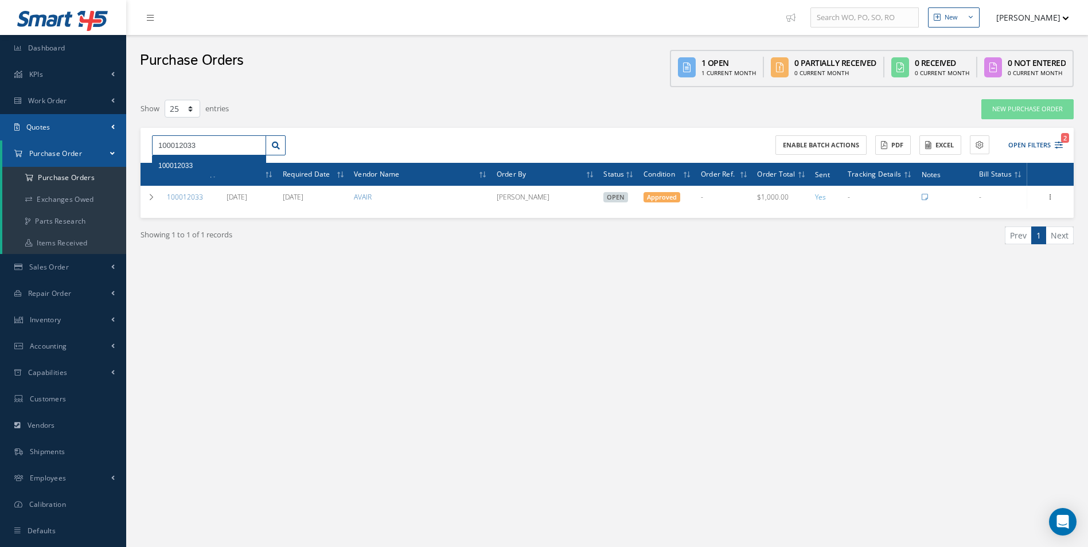
paste input "1982"
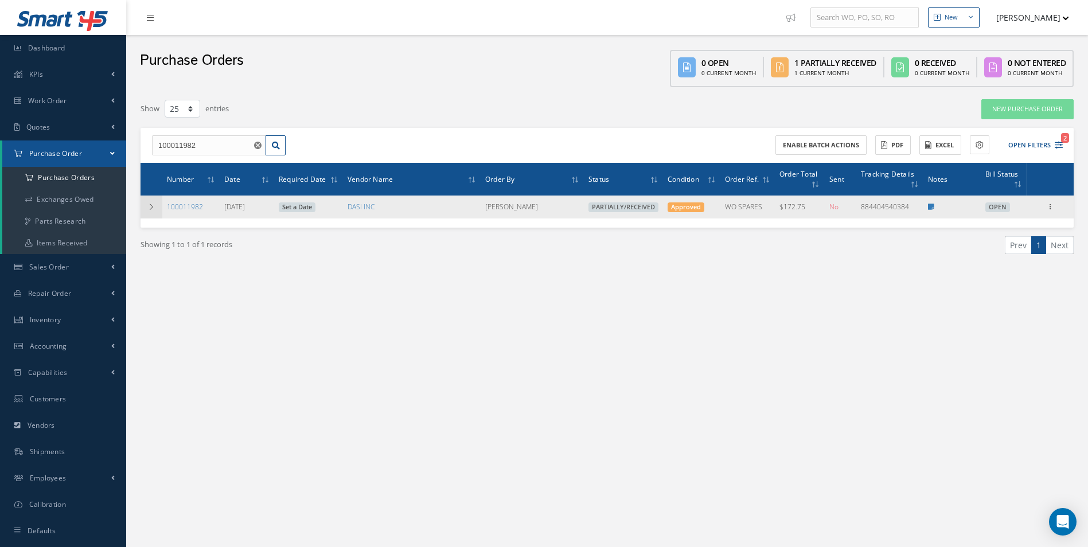
click at [151, 204] on icon at bounding box center [151, 207] width 8 height 7
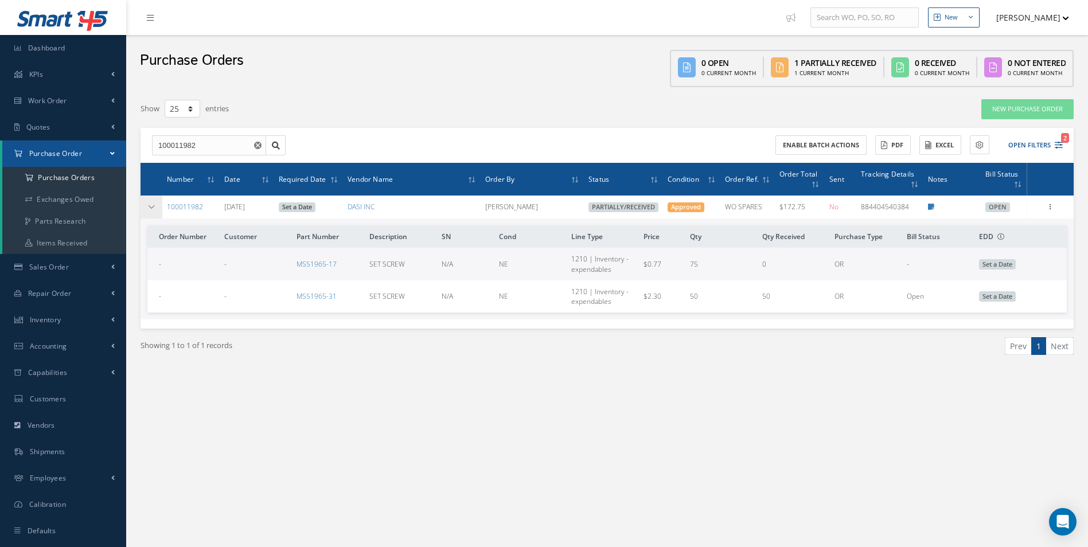
click at [151, 204] on icon at bounding box center [151, 207] width 8 height 7
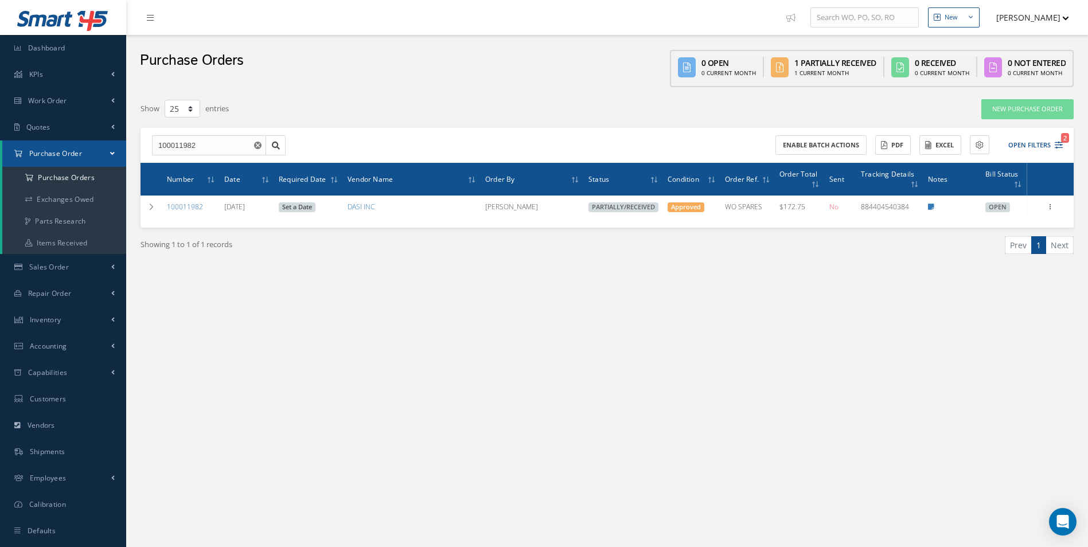
click at [787, 308] on div "New New Work Order New Purchase Order New Customer Quote New Sales Order New Re…" at bounding box center [607, 285] width 962 height 571
drag, startPoint x: 207, startPoint y: 147, endPoint x: 33, endPoint y: 150, distance: 173.9
click at [36, 151] on div "Smart 145 Dashboard KPIs Work Order Accounting Work Order Work Order Work Order…" at bounding box center [544, 285] width 1088 height 571
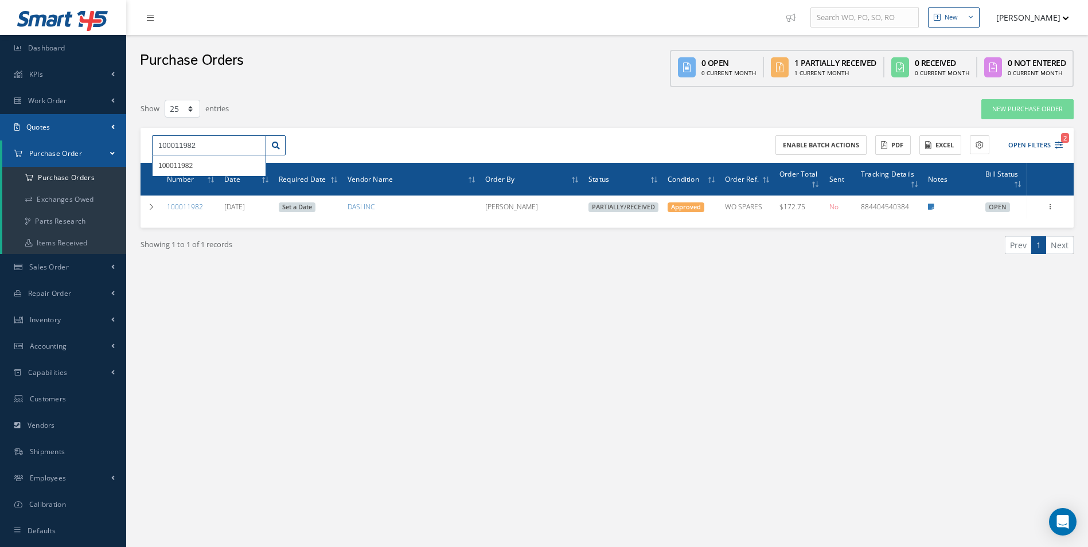
paste input "55"
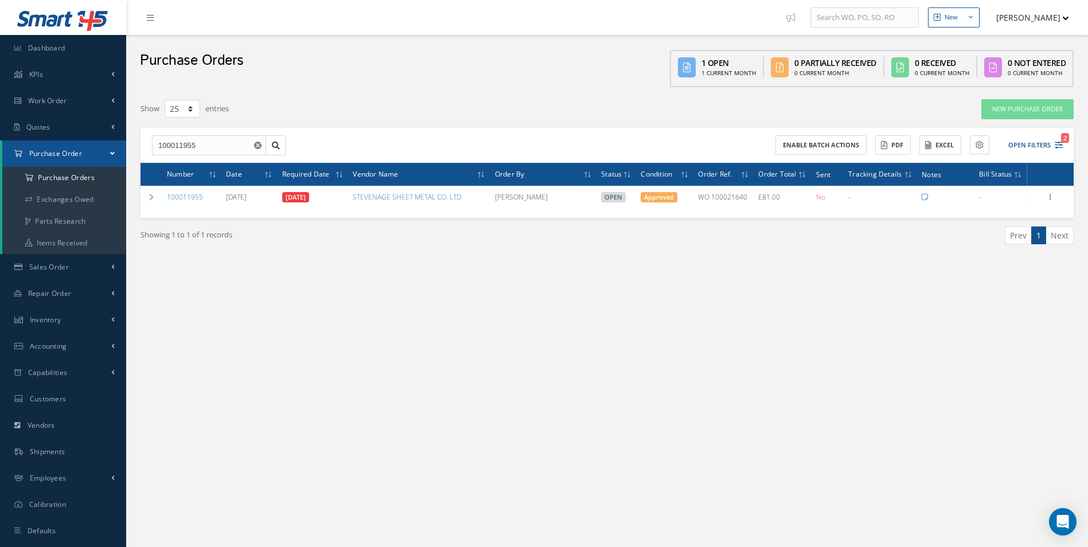
drag, startPoint x: 842, startPoint y: 374, endPoint x: 442, endPoint y: 291, distance: 409.0
click at [842, 374] on div "New New Work Order New Purchase Order New Customer Quote New Sales Order New Re…" at bounding box center [607, 285] width 962 height 571
drag, startPoint x: 221, startPoint y: 145, endPoint x: 63, endPoint y: 137, distance: 158.6
click at [70, 139] on div "Smart 145 Dashboard KPIs Work Order Accounting Work Order Work Order Work Order…" at bounding box center [544, 285] width 1088 height 571
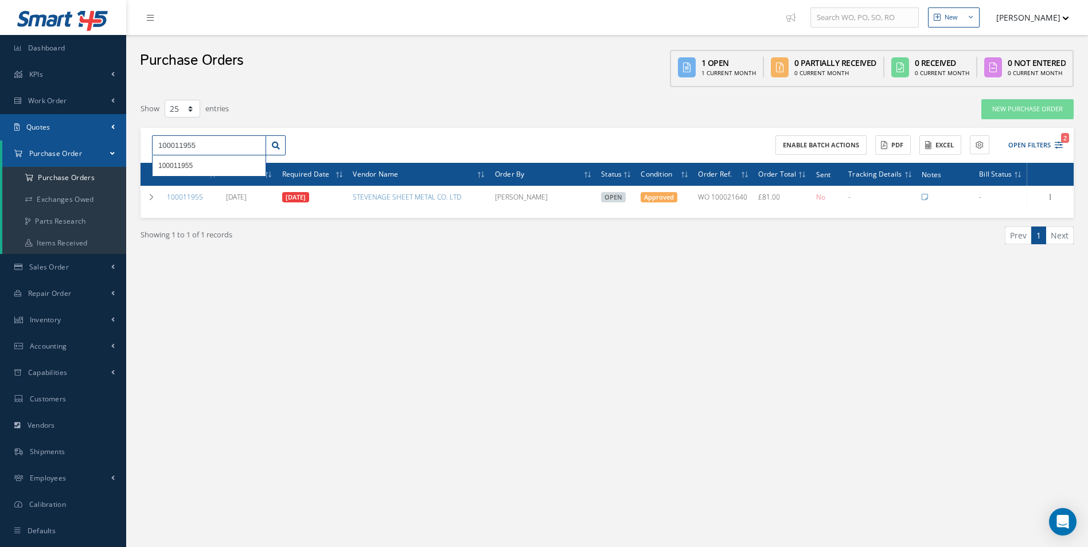
paste input "202"
type input "100012025"
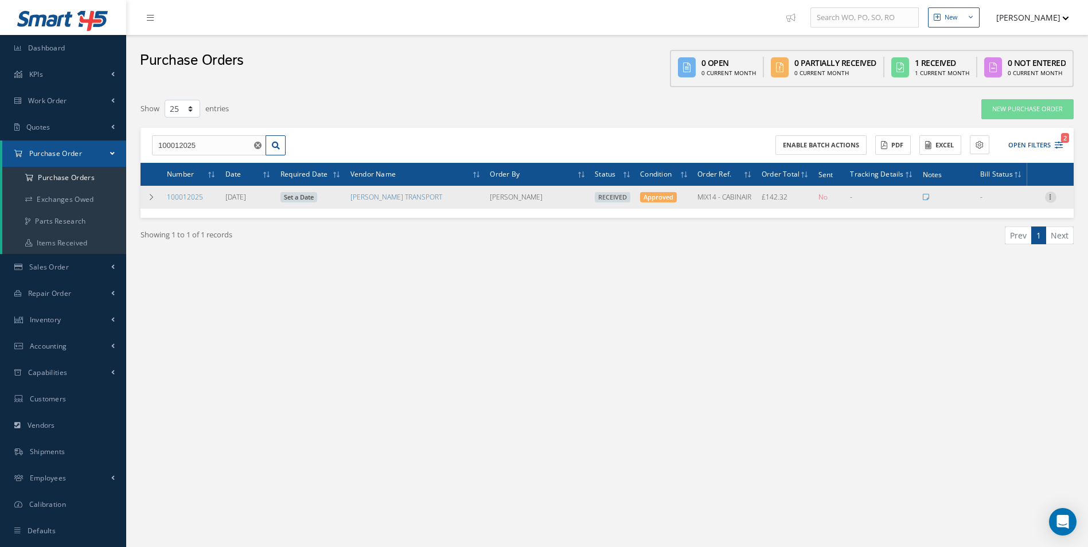
click at [1051, 197] on icon at bounding box center [1050, 196] width 11 height 9
click at [996, 250] on link "Create Bill" at bounding box center [998, 249] width 91 height 15
type input "23.72"
type input "0.00"
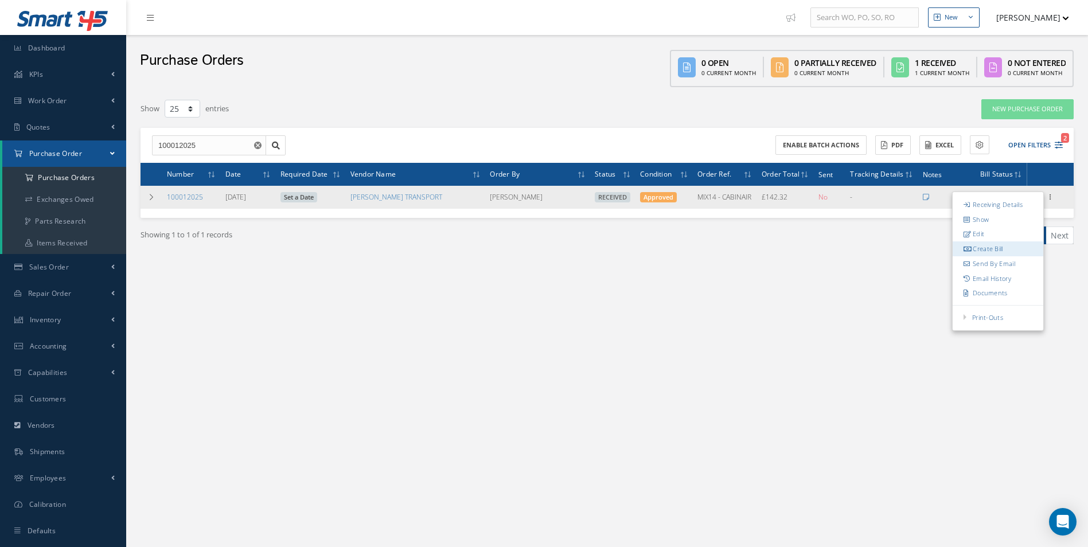
type input "0.00"
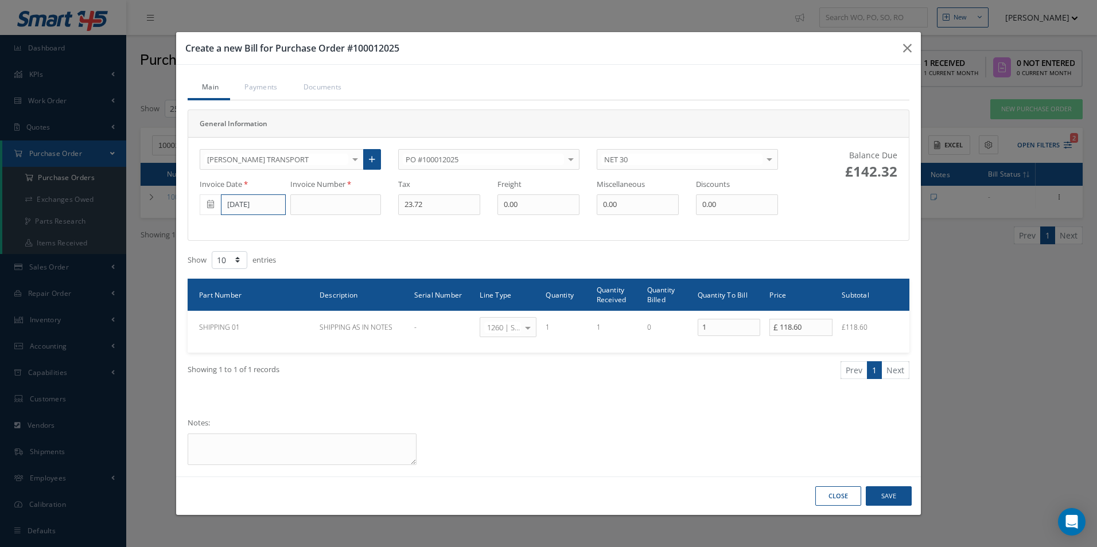
click at [254, 212] on input "[DATE]" at bounding box center [253, 205] width 65 height 21
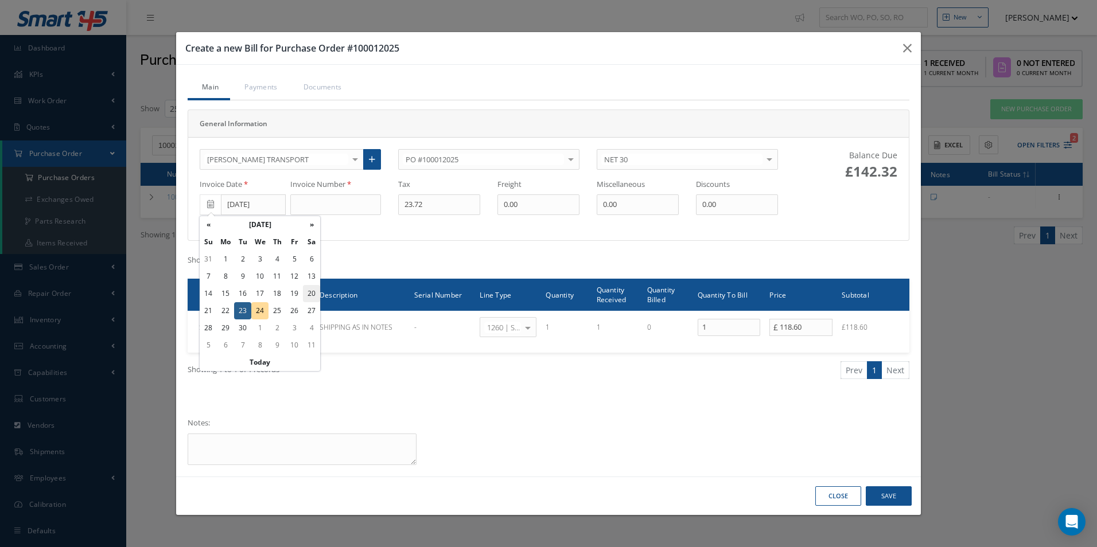
click at [312, 293] on td "20" at bounding box center [311, 293] width 17 height 17
type input "[DATE]"
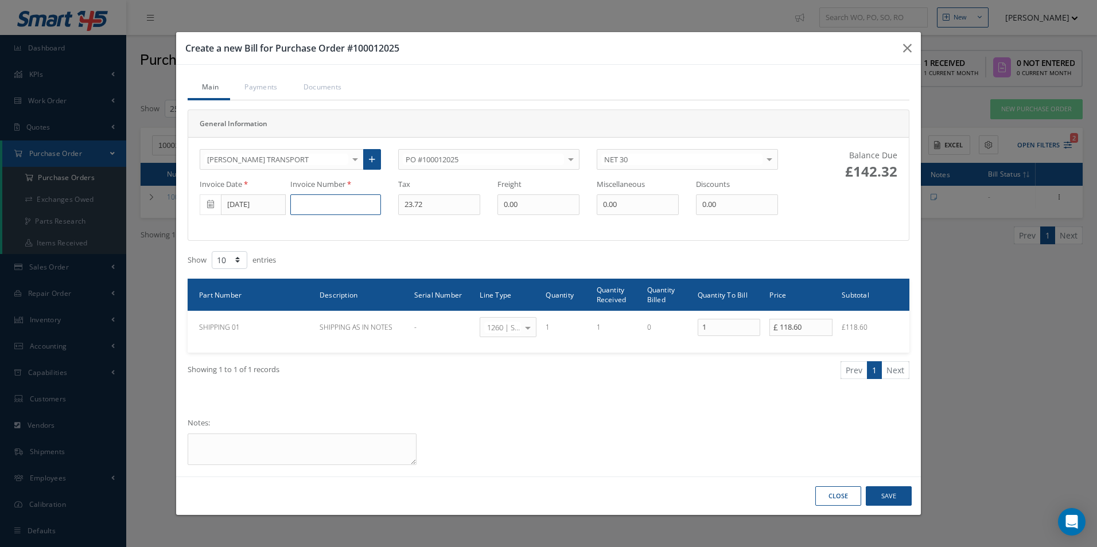
click at [318, 207] on input at bounding box center [335, 205] width 91 height 21
paste input "RDT16101"
type input "RDT16101"
click at [900, 493] on button "Save" at bounding box center [889, 497] width 46 height 20
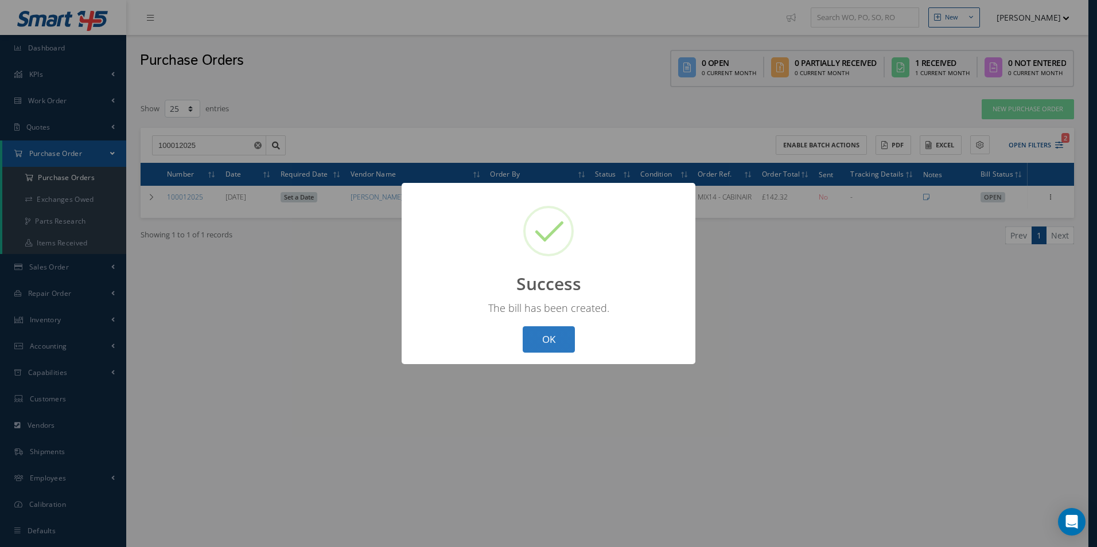
click at [559, 335] on button "OK" at bounding box center [549, 339] width 52 height 27
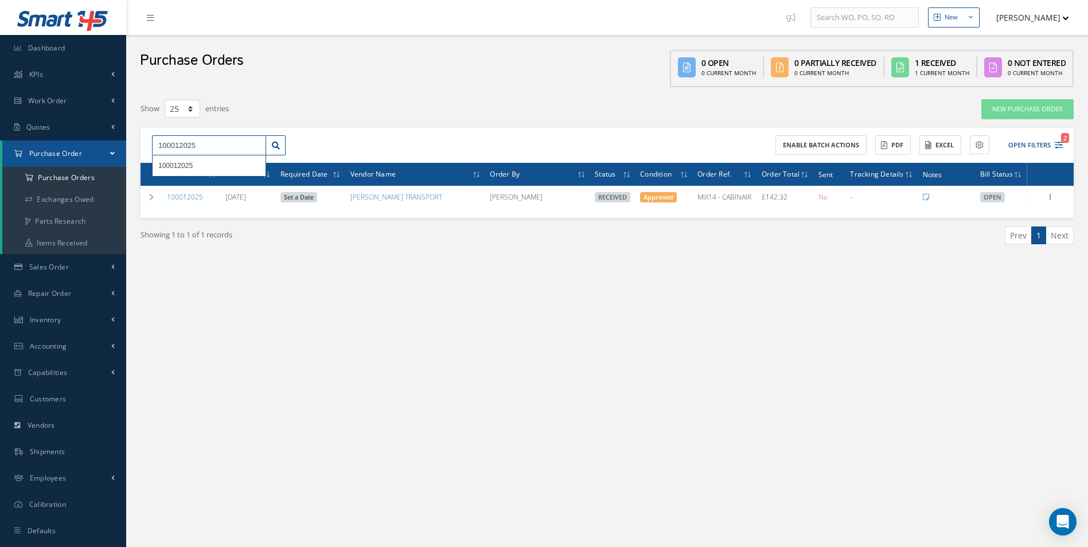
drag, startPoint x: 207, startPoint y: 143, endPoint x: 88, endPoint y: 151, distance: 119.0
click at [88, 151] on div "Smart 145 Dashboard KPIs Work Order Accounting Work Order Work Order Work Order…" at bounding box center [544, 285] width 1088 height 571
paste input "34"
type input "100012034"
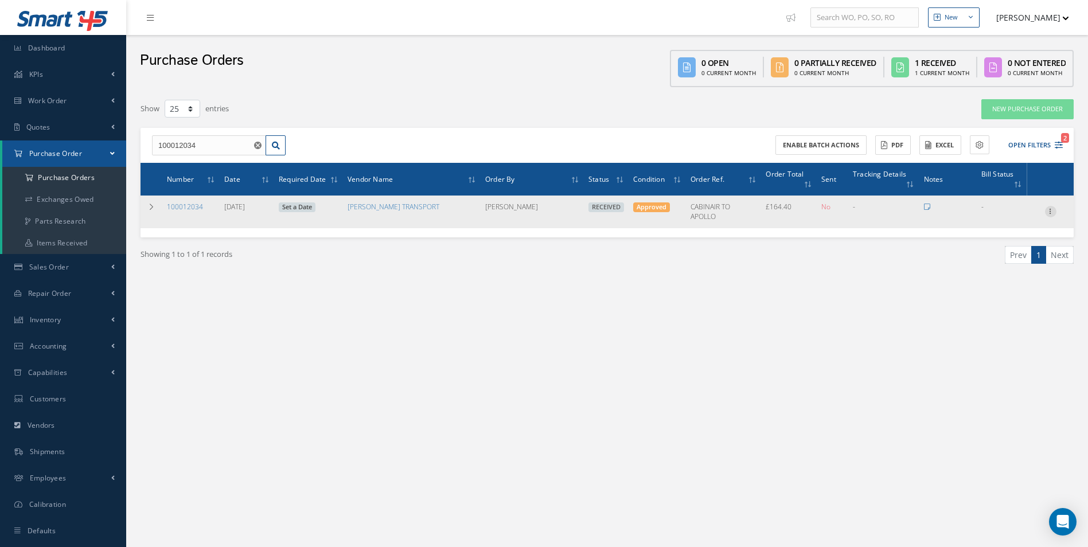
click at [1053, 213] on icon at bounding box center [1050, 210] width 11 height 9
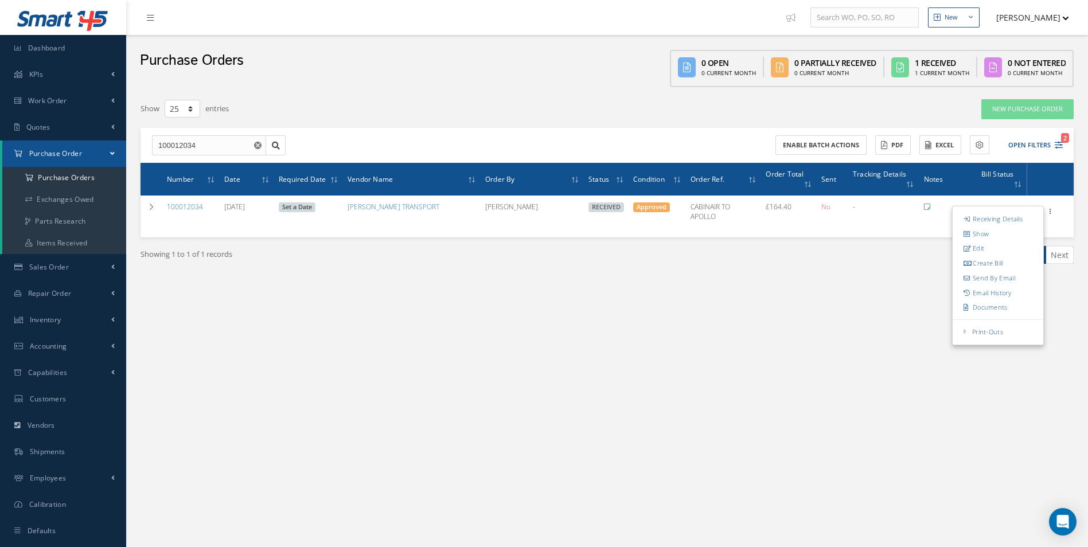
click at [1002, 264] on link "Create Bill" at bounding box center [998, 263] width 91 height 15
type input "27.40"
type input "0.00"
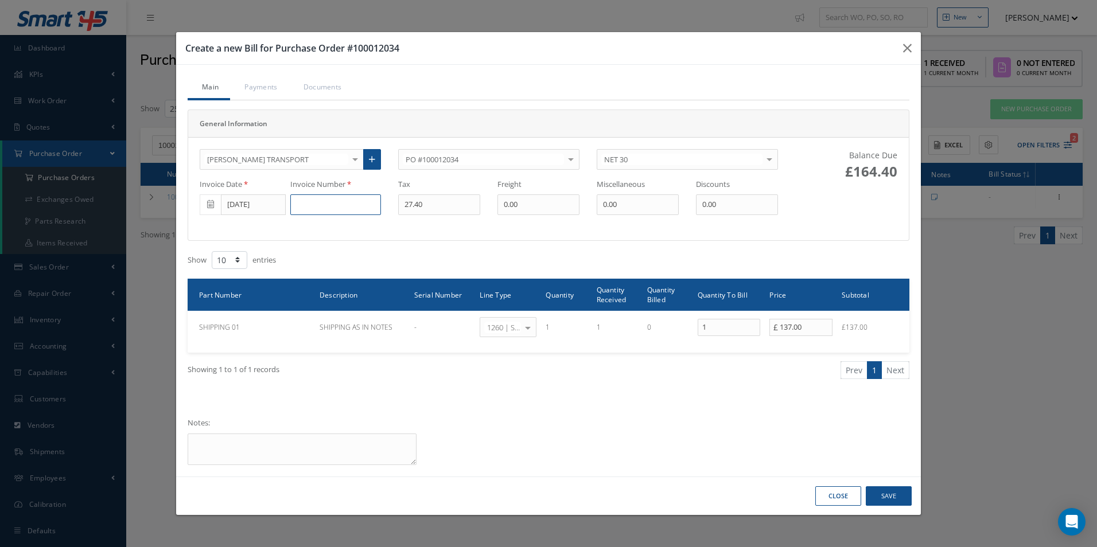
click at [313, 209] on input at bounding box center [335, 205] width 91 height 21
paste input "100012034"
type input "100012034"
click at [883, 496] on button "Save" at bounding box center [889, 497] width 46 height 20
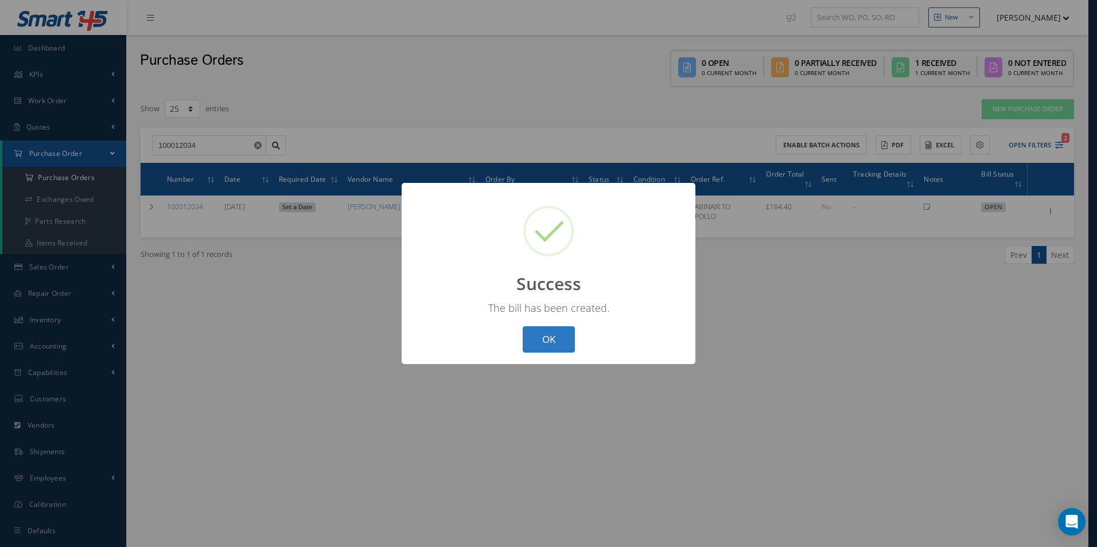
click at [547, 346] on button "OK" at bounding box center [549, 339] width 52 height 27
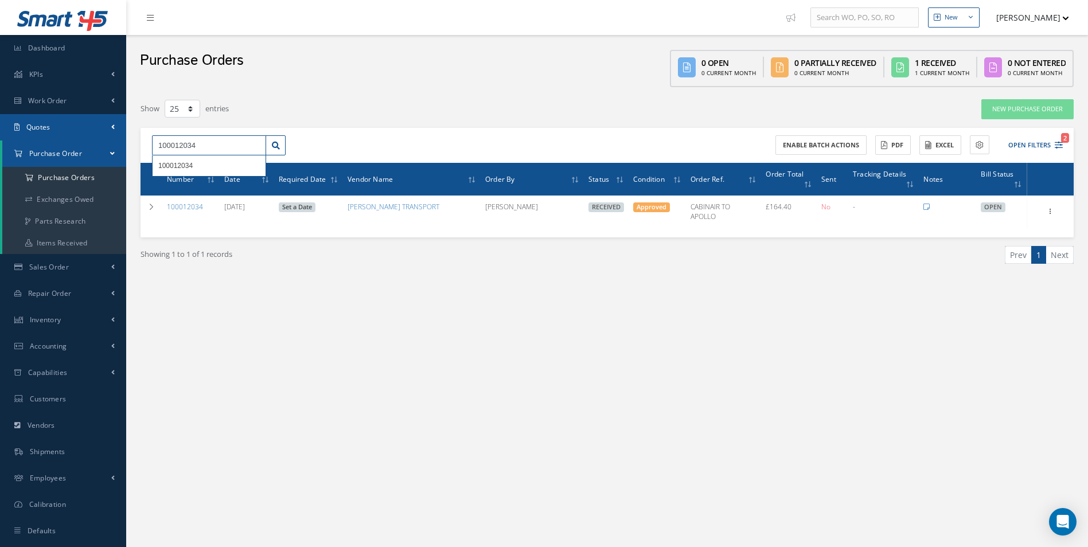
drag, startPoint x: 212, startPoint y: 142, endPoint x: 0, endPoint y: 126, distance: 212.4
click at [0, 130] on html "Smart 145 Dashboard KPIs Work Order Accounting Work Order Work Order Work Order…" at bounding box center [544, 273] width 1088 height 547
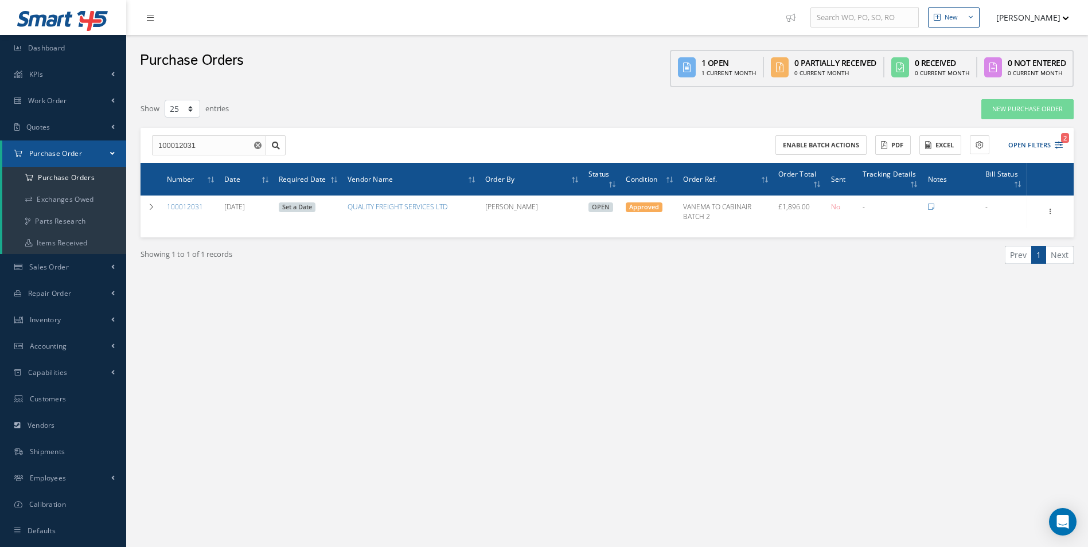
drag, startPoint x: 837, startPoint y: 429, endPoint x: 819, endPoint y: 422, distance: 19.1
click at [837, 429] on div "New New Work Order New Purchase Order New Customer Quote New Sales Order New Re…" at bounding box center [607, 285] width 962 height 571
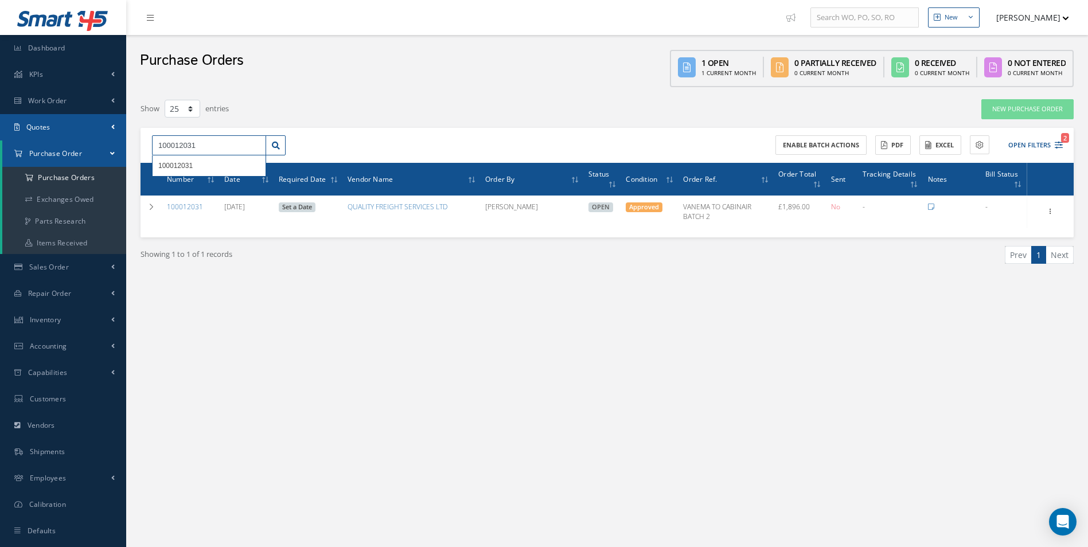
drag, startPoint x: 223, startPoint y: 143, endPoint x: 94, endPoint y: 137, distance: 128.7
click at [108, 139] on div "Smart 145 Dashboard KPIs Work Order Accounting Work Order Work Order Work Order…" at bounding box center [544, 285] width 1088 height 571
paste input "2"
type input "100012032"
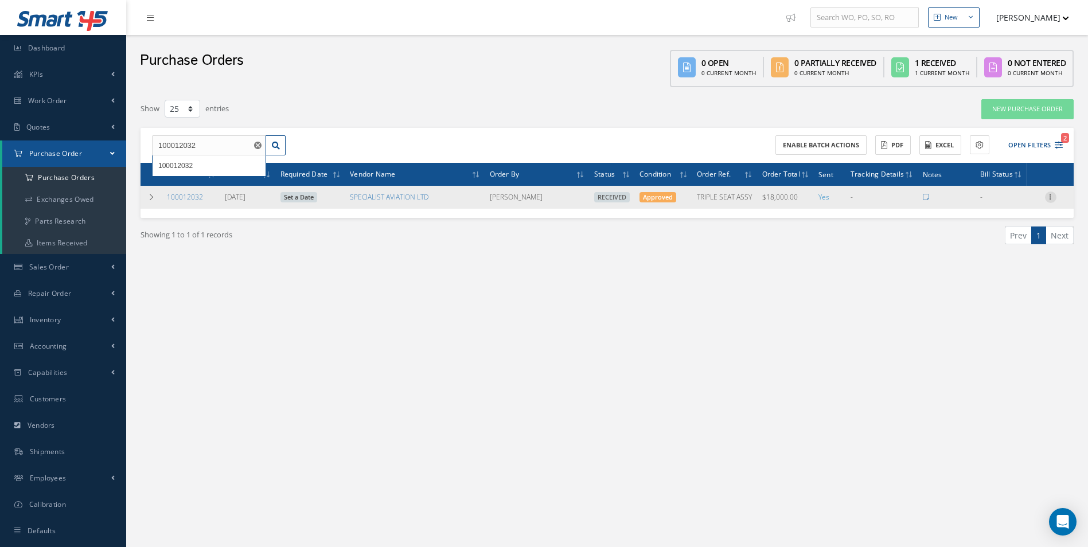
click at [1052, 198] on icon at bounding box center [1050, 196] width 11 height 9
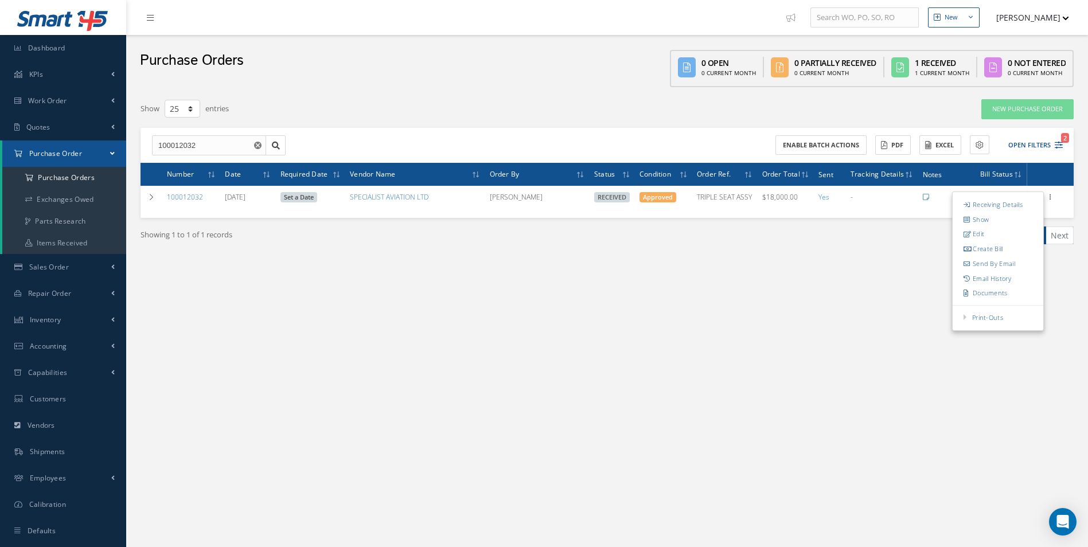
click at [1003, 245] on link "Create Bill" at bounding box center [998, 249] width 91 height 15
type input "3000.00"
type input "0.00"
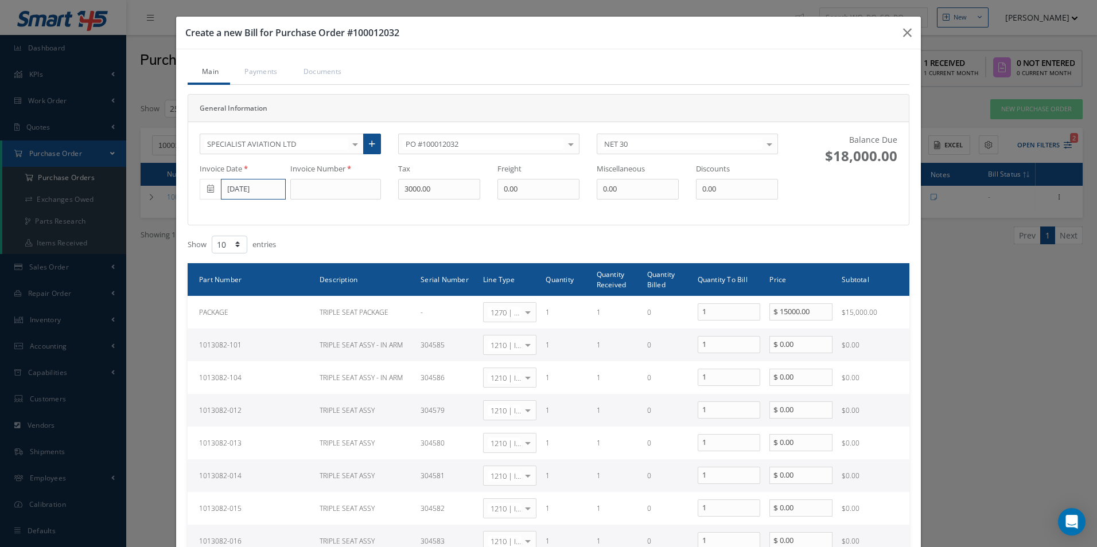
click at [231, 192] on input "[DATE]" at bounding box center [253, 189] width 65 height 21
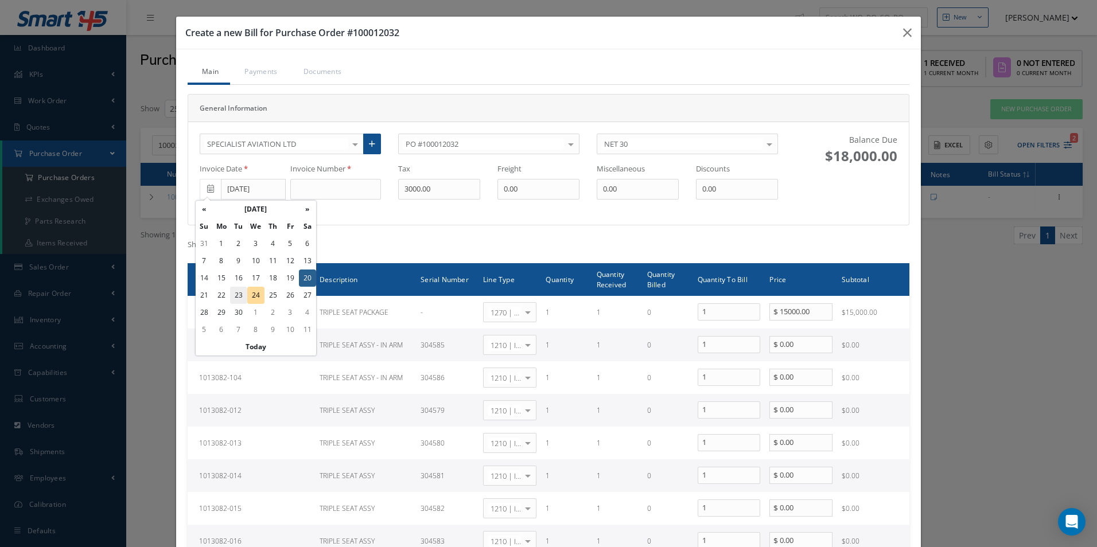
click at [239, 296] on td "23" at bounding box center [238, 295] width 17 height 17
type input "[DATE]"
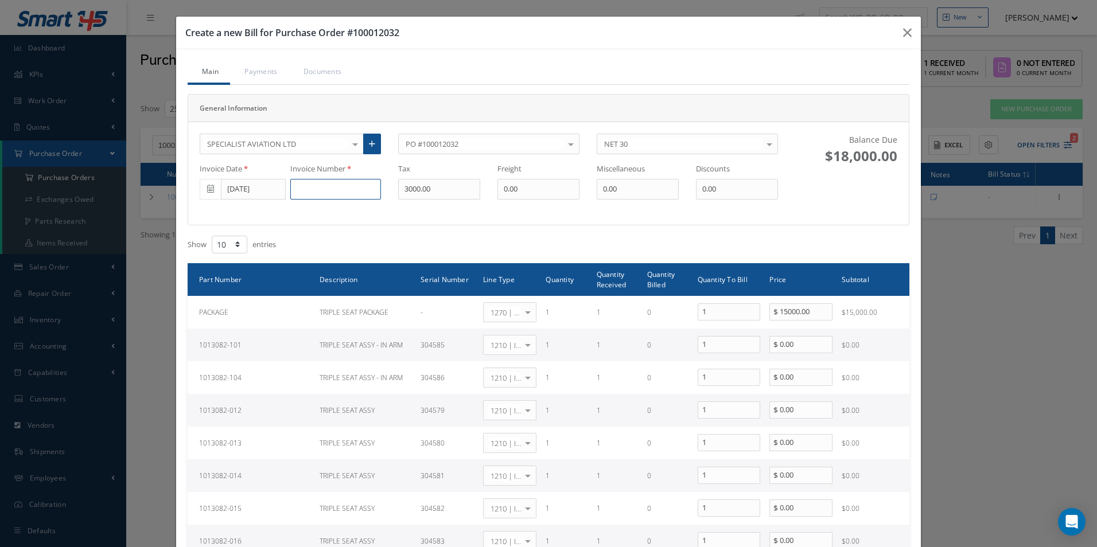
click at [317, 185] on input at bounding box center [335, 189] width 91 height 21
paste input "047055"
type input "047055"
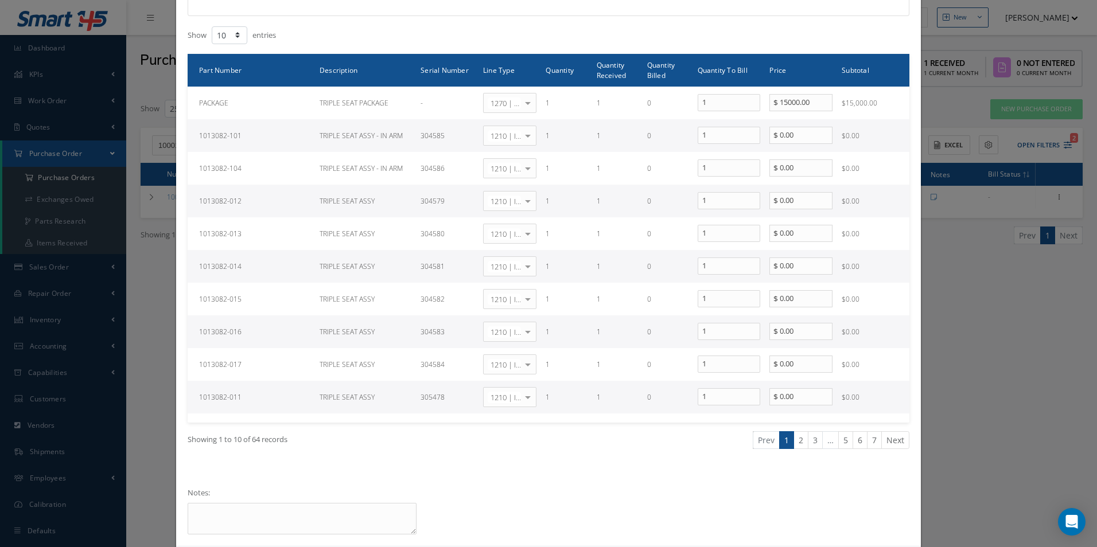
scroll to position [229, 0]
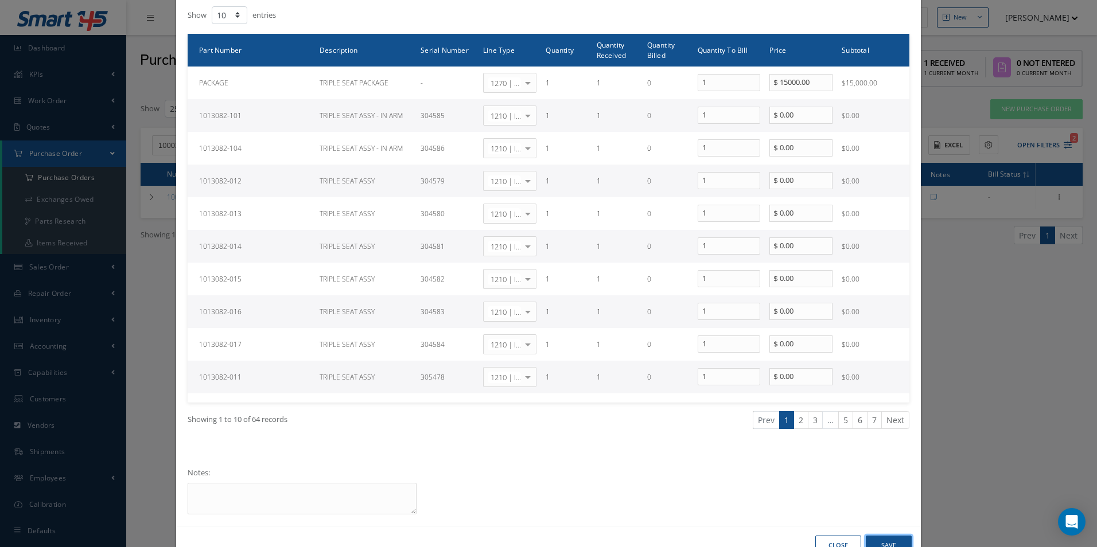
click at [880, 539] on button "Save" at bounding box center [889, 546] width 46 height 20
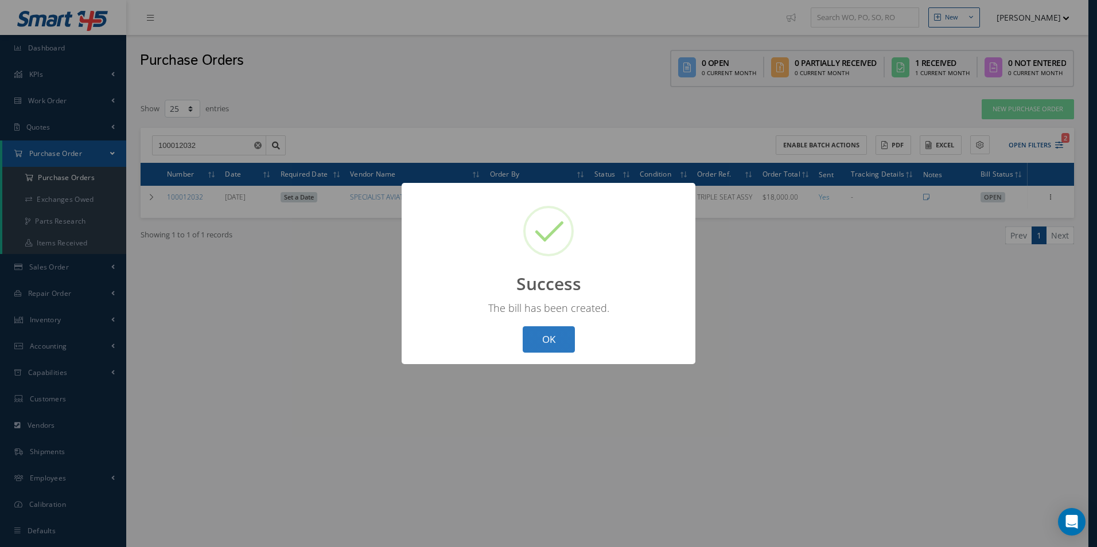
click at [530, 344] on button "OK" at bounding box center [549, 339] width 52 height 27
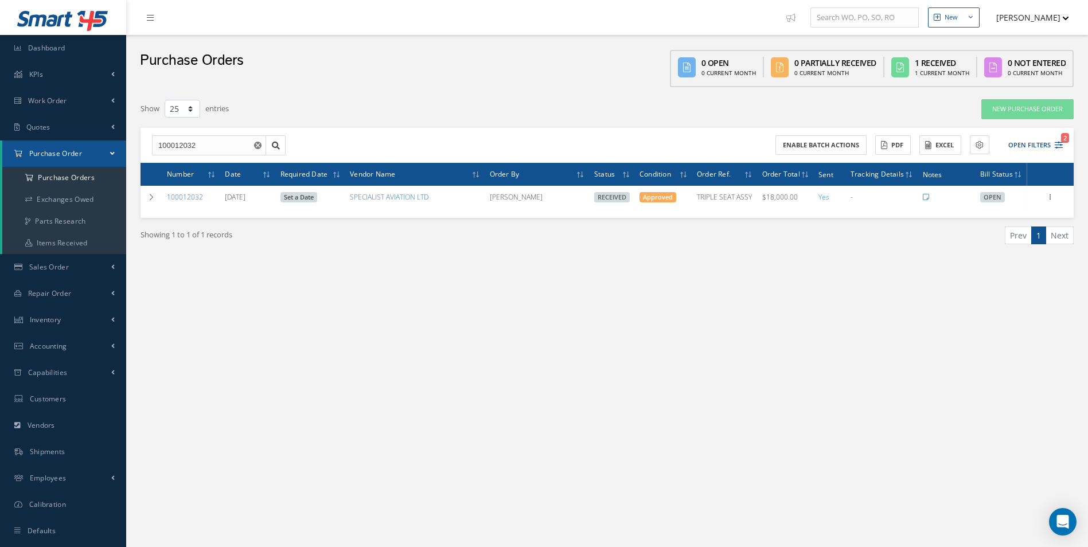
click at [260, 140] on button "button" at bounding box center [259, 145] width 14 height 21
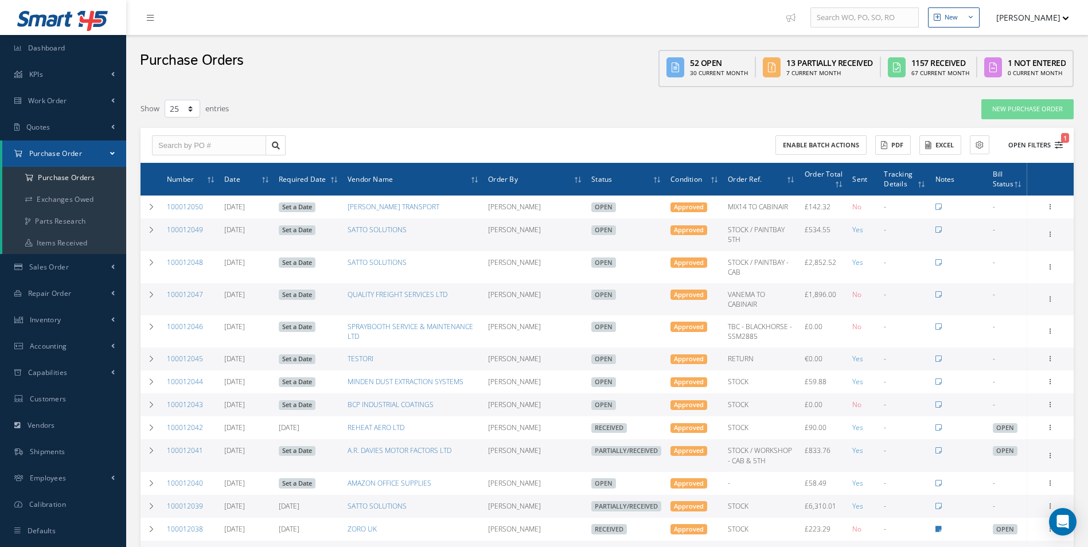
click at [1035, 145] on button "Open Filters 1" at bounding box center [1030, 145] width 65 height 19
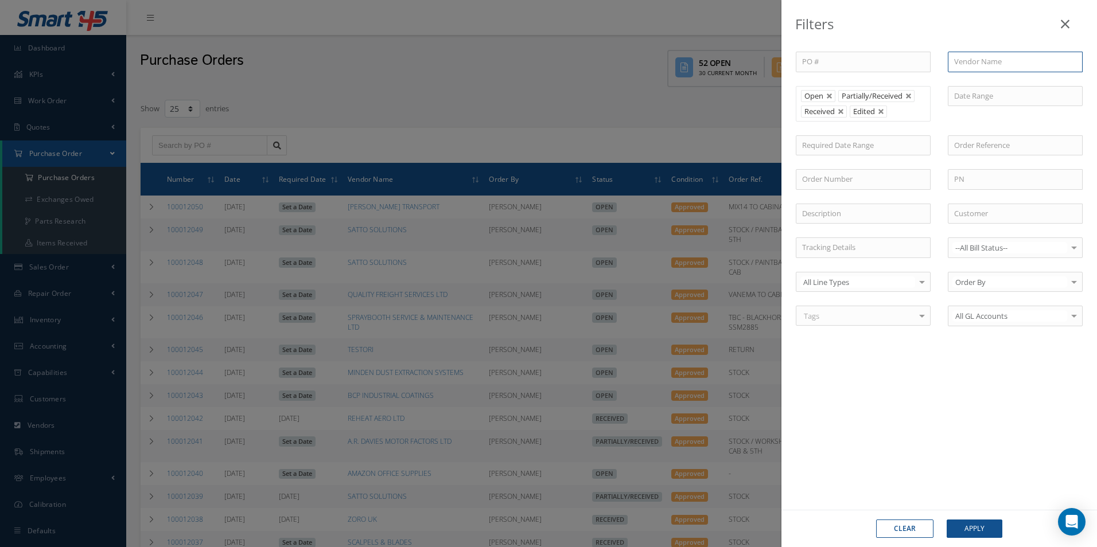
click at [964, 60] on input "text" at bounding box center [1015, 62] width 135 height 21
click at [973, 77] on span "LANTAL TEXTILES AG" at bounding box center [989, 82] width 71 height 10
type input "LANTAL TEXTILES AG"
click at [974, 527] on button "Apply" at bounding box center [975, 529] width 56 height 18
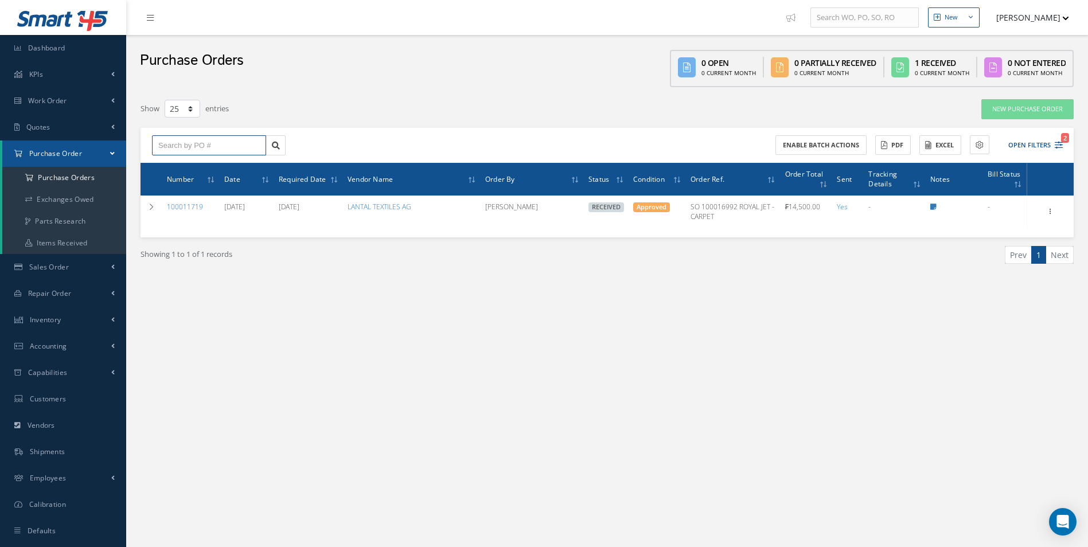
click at [200, 149] on input "text" at bounding box center [209, 145] width 114 height 21
paste input "100011743"
type input "100011743"
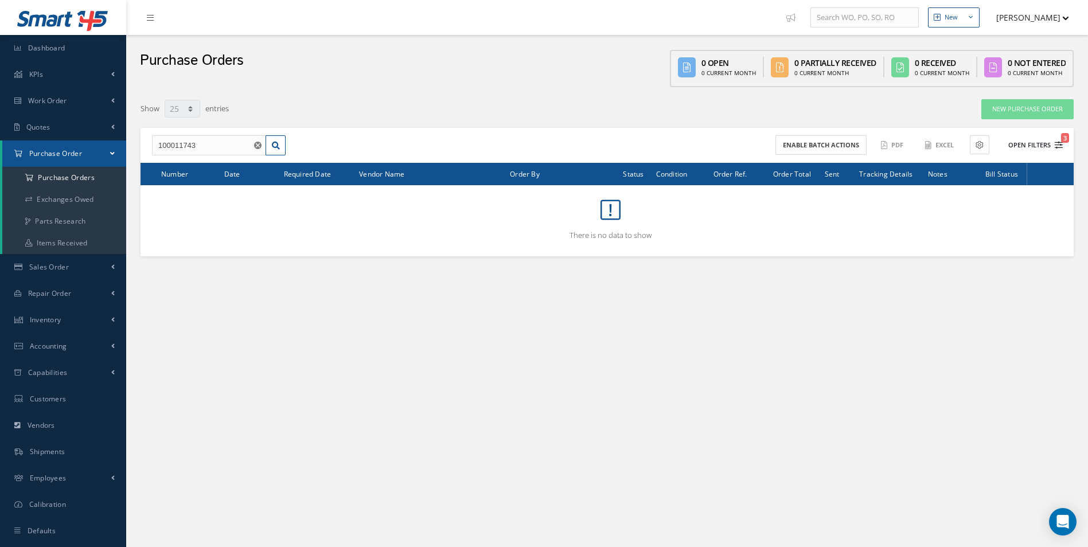
click at [1027, 142] on button "Open Filters 3" at bounding box center [1030, 145] width 65 height 19
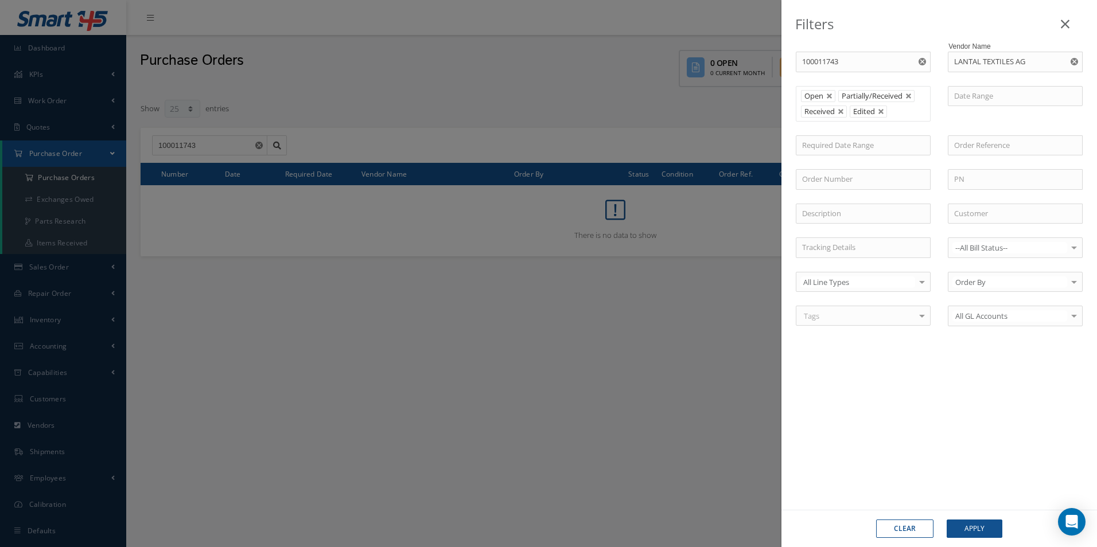
click at [1071, 64] on icon "Reset" at bounding box center [1074, 61] width 7 height 7
click at [983, 523] on button "Apply" at bounding box center [975, 529] width 56 height 18
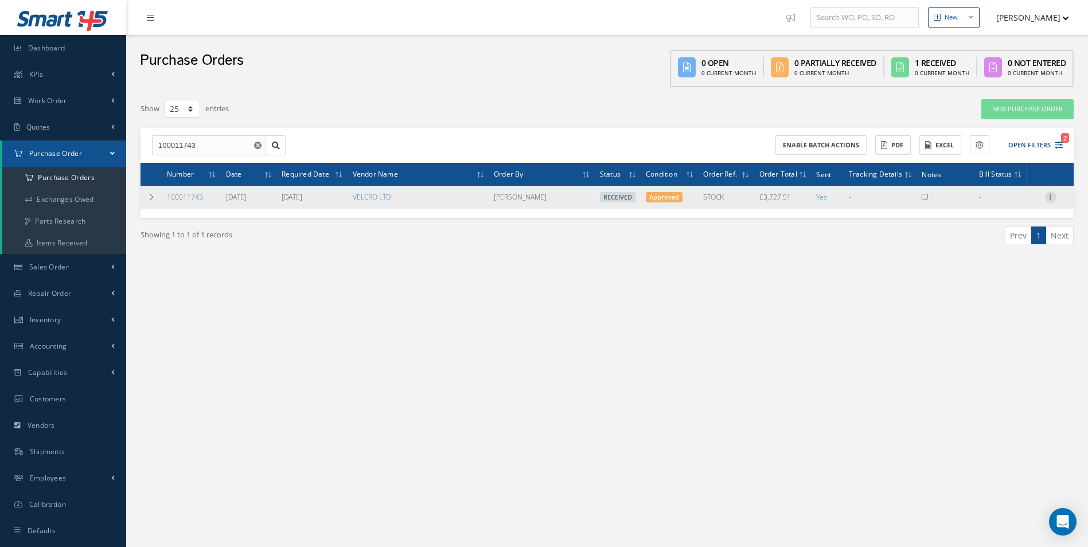
click at [1049, 196] on icon at bounding box center [1050, 196] width 11 height 9
click at [997, 247] on link "Create Bill" at bounding box center [998, 249] width 91 height 15
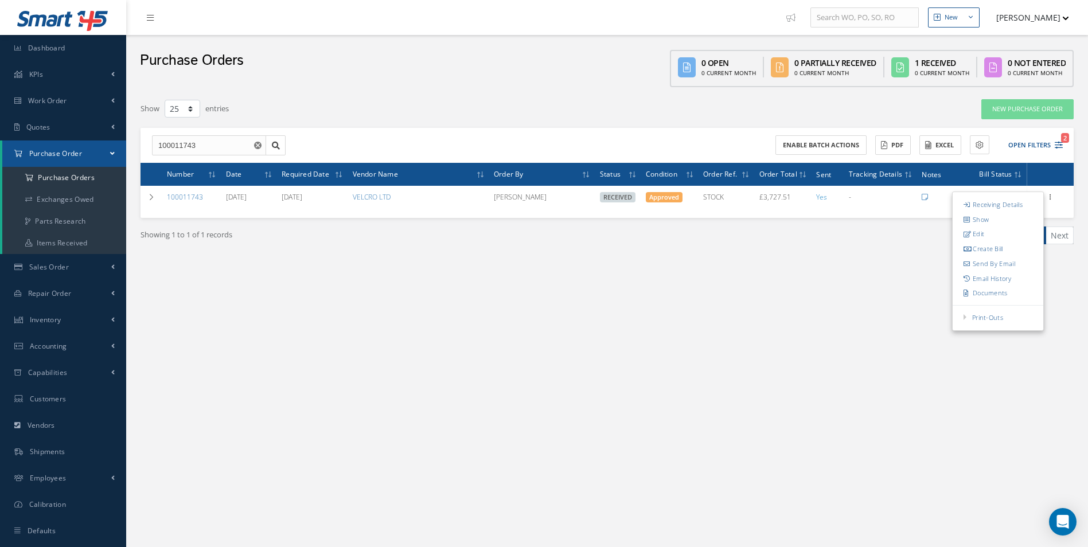
type input "621.26"
type input "12.00"
type input "0.00"
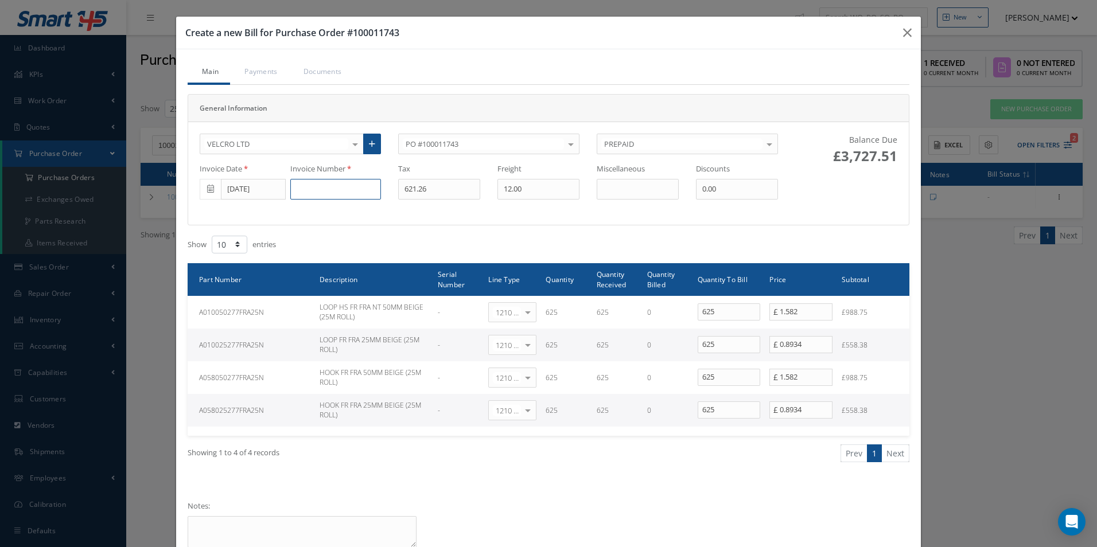
click at [343, 192] on input at bounding box center [335, 189] width 91 height 21
paste input "2251755"
type input "2251755"
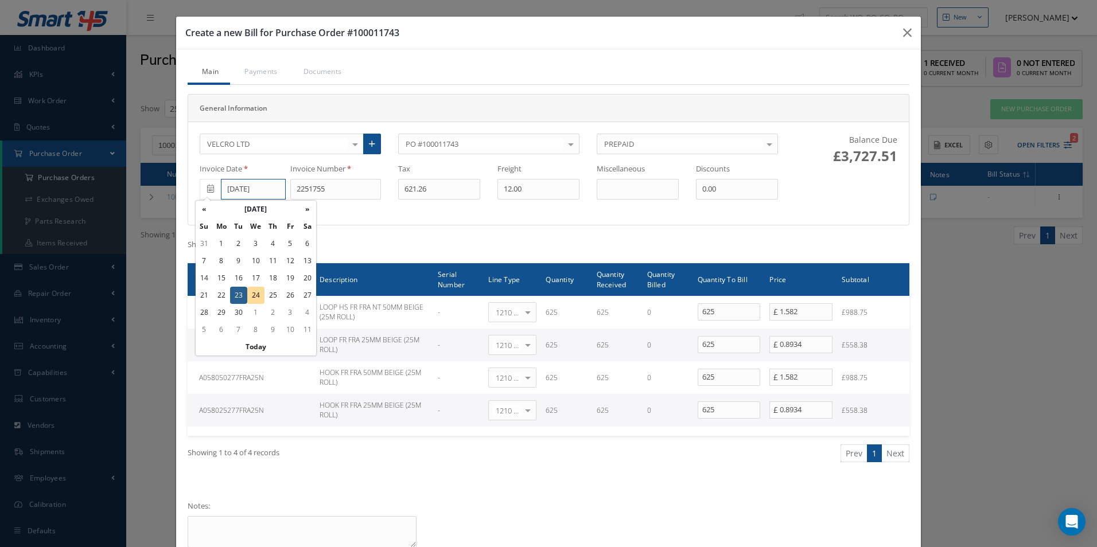
click at [256, 191] on input "[DATE]" at bounding box center [253, 189] width 65 height 21
click at [223, 244] on td "1" at bounding box center [221, 243] width 17 height 17
type input "[DATE]"
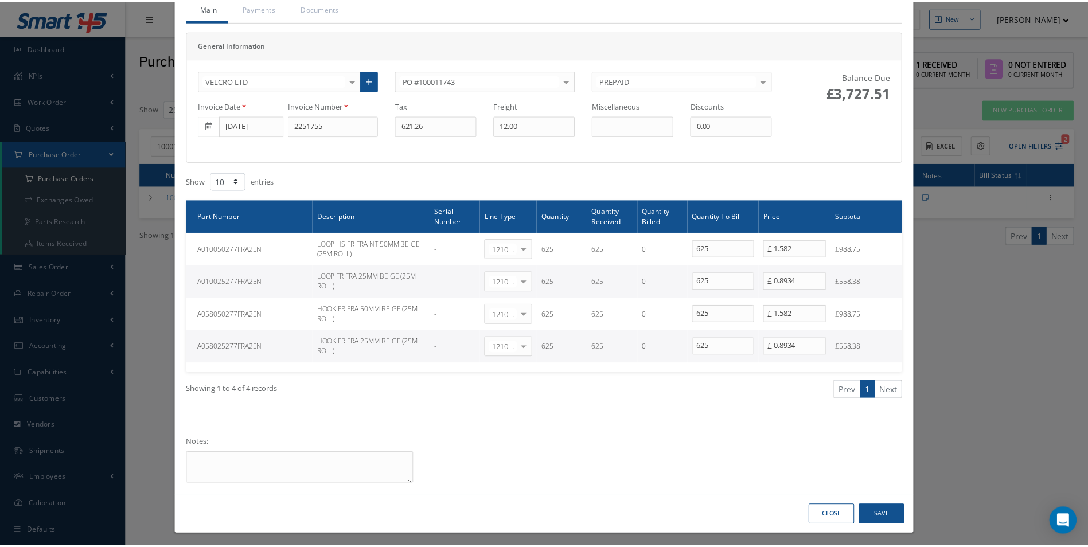
scroll to position [68, 0]
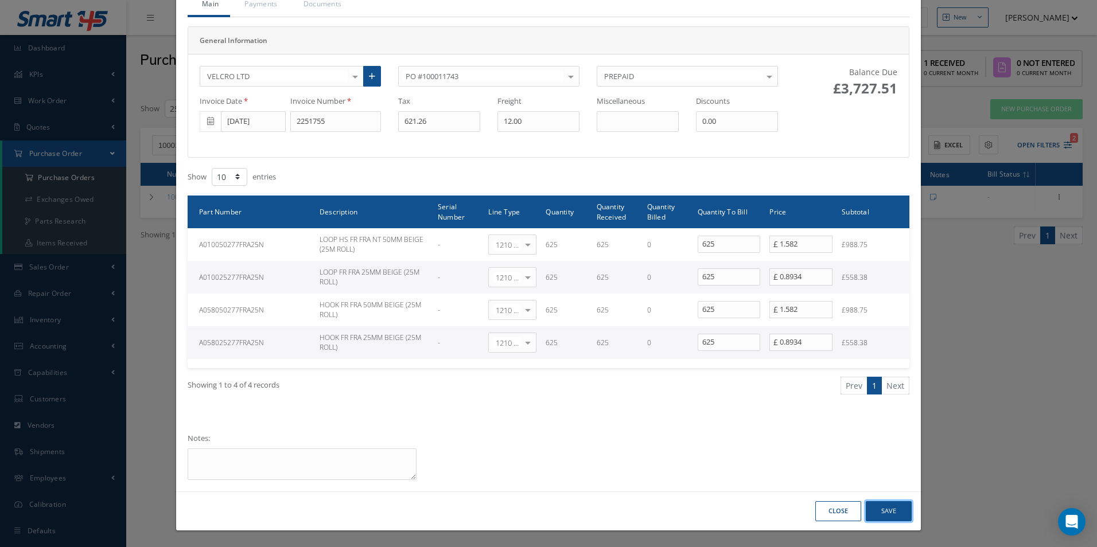
click at [889, 512] on button "Save" at bounding box center [889, 511] width 46 height 20
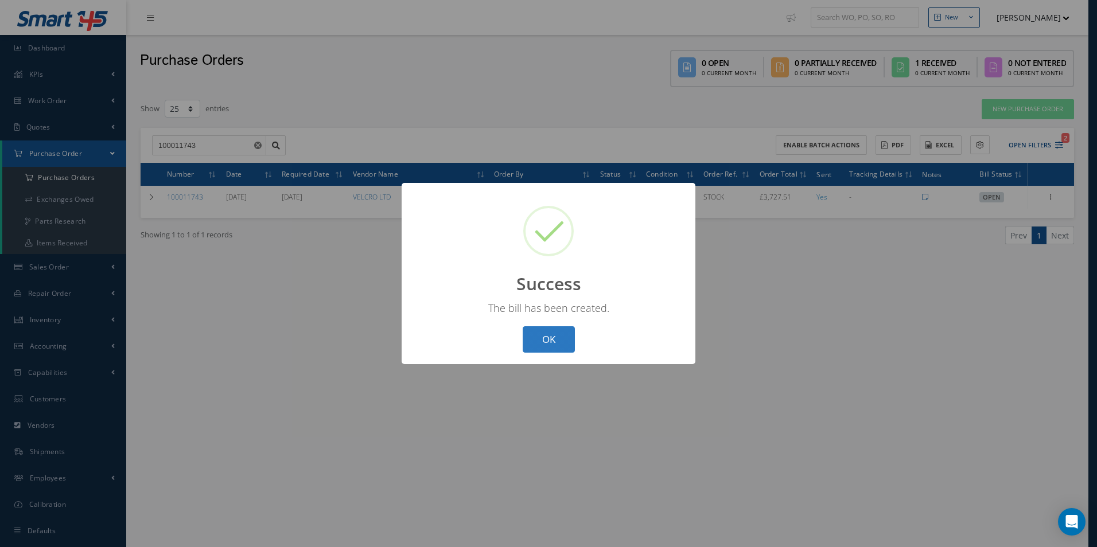
click at [563, 344] on button "OK" at bounding box center [549, 339] width 52 height 27
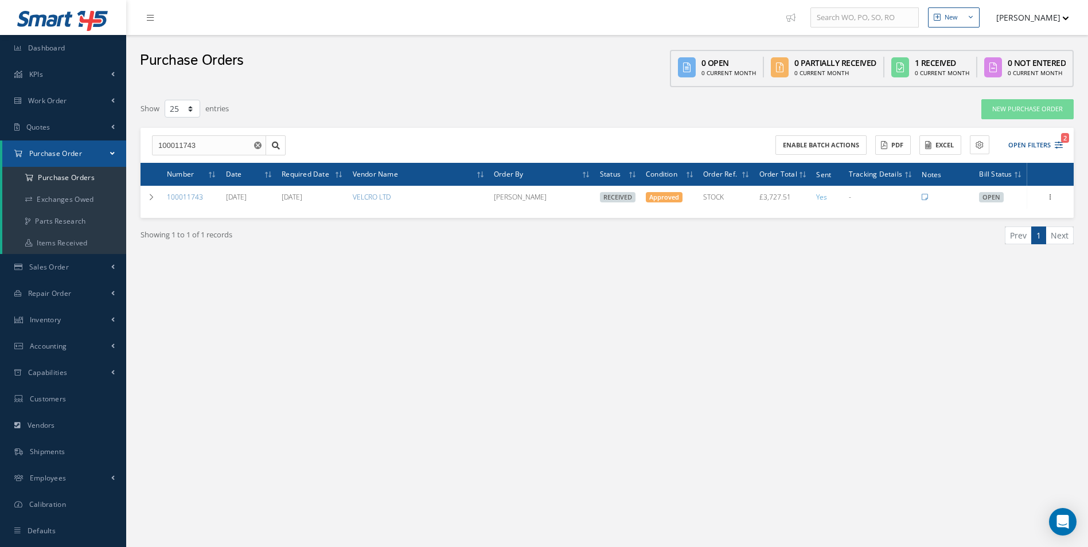
click at [260, 142] on icon "Reset" at bounding box center [257, 145] width 7 height 7
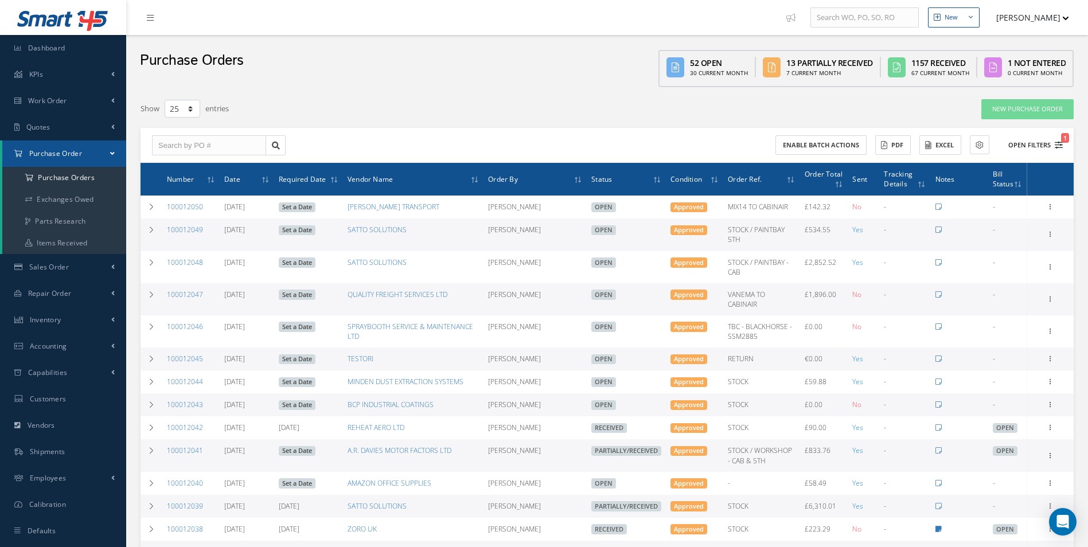
click at [1026, 150] on button "Open Filters 1" at bounding box center [1030, 145] width 65 height 19
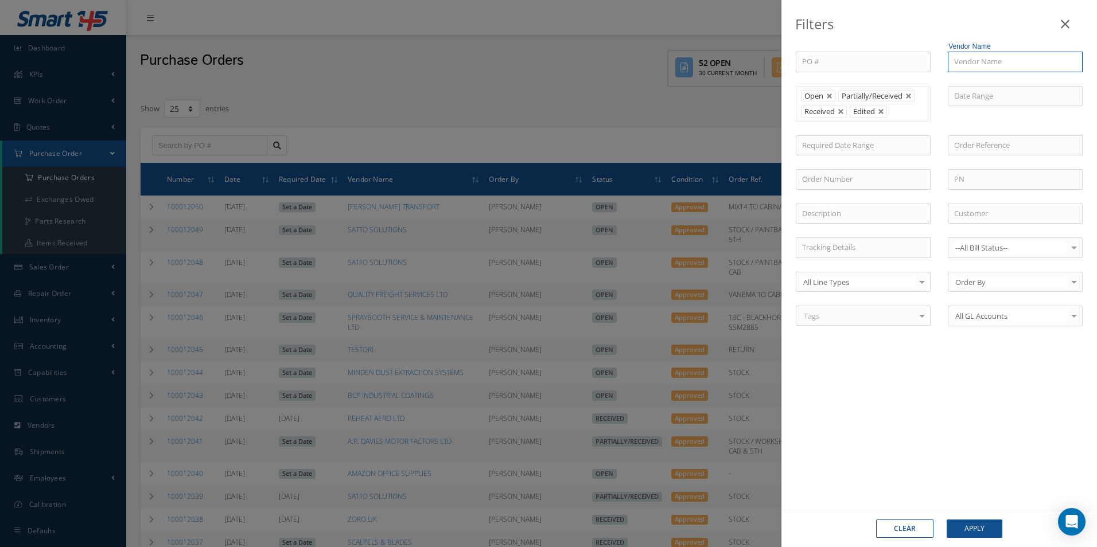
click at [982, 63] on input "text" at bounding box center [1015, 62] width 135 height 21
click at [978, 77] on span "VANEMA STORITVE D.O.O." at bounding box center [998, 82] width 89 height 10
type input "VANEMA STORITVE D.O.O."
click at [980, 530] on button "Apply" at bounding box center [975, 529] width 56 height 18
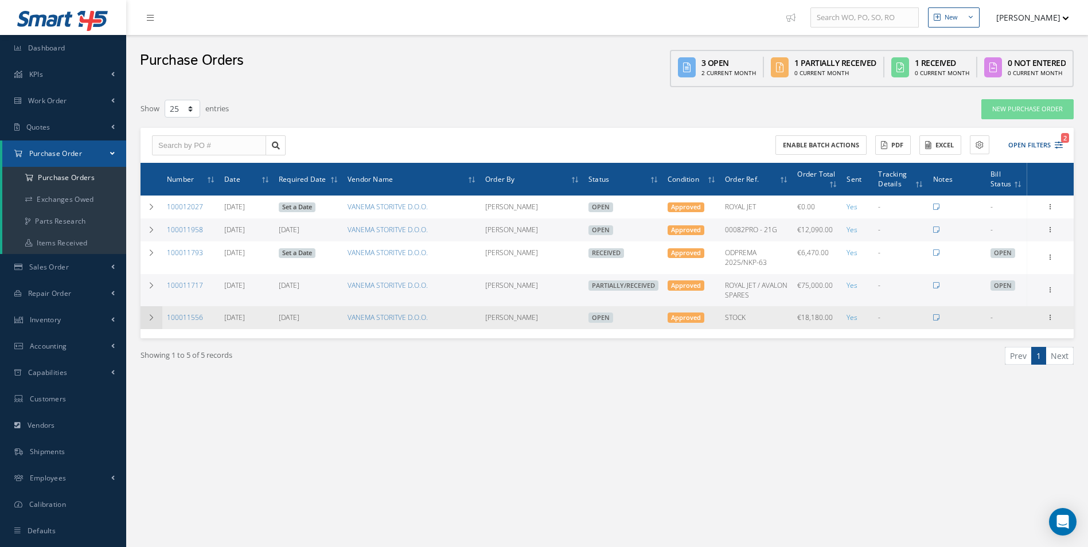
click at [152, 323] on td at bounding box center [152, 317] width 22 height 23
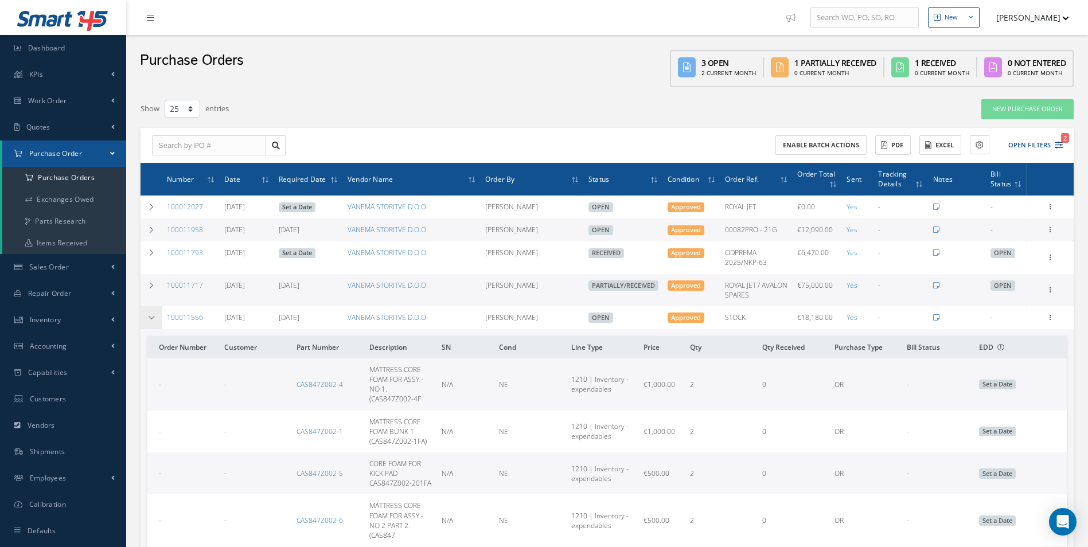
click at [153, 317] on icon at bounding box center [151, 317] width 8 height 7
